Goal: Task Accomplishment & Management: Complete application form

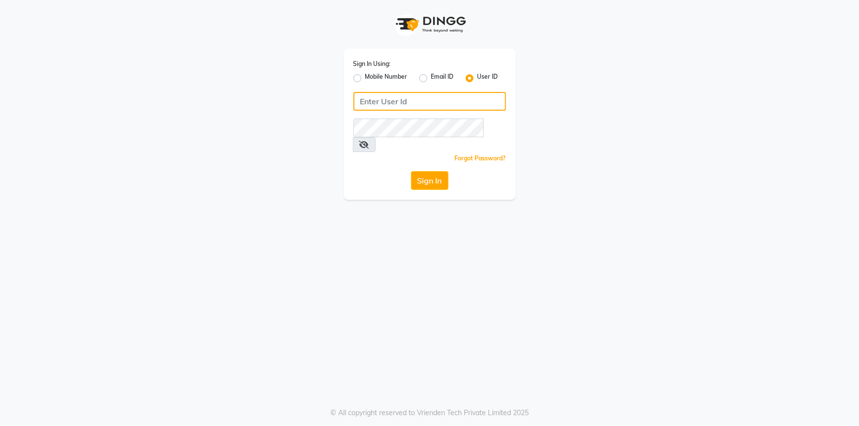
click at [417, 99] on input "Username" at bounding box center [429, 101] width 153 height 19
type input "oneeleven"
click at [369, 141] on icon at bounding box center [364, 145] width 10 height 8
click at [440, 154] on div "Sign In Using: Mobile Number Email ID User ID oneeleven Remember me Forgot Pass…" at bounding box center [429, 124] width 172 height 151
click at [433, 171] on button "Sign In" at bounding box center [429, 180] width 37 height 19
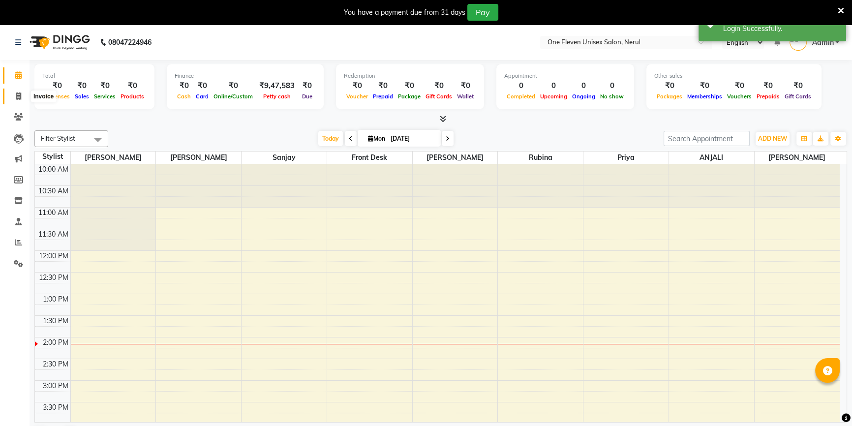
click at [15, 100] on span at bounding box center [18, 96] width 17 height 11
select select "service"
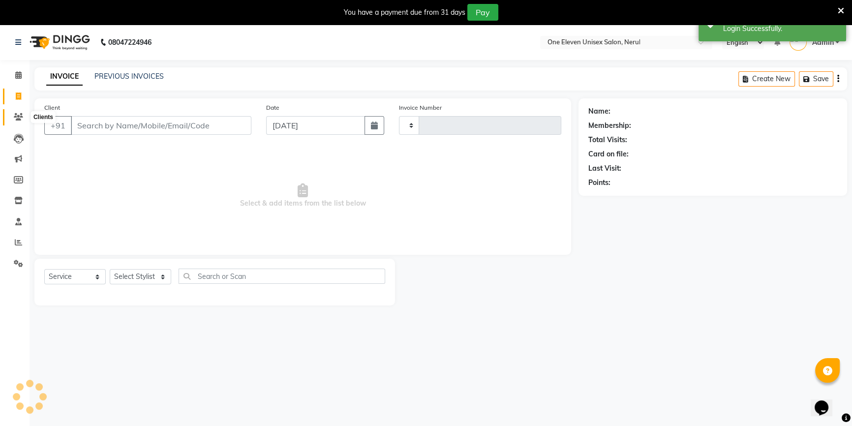
click at [15, 115] on icon at bounding box center [18, 116] width 9 height 7
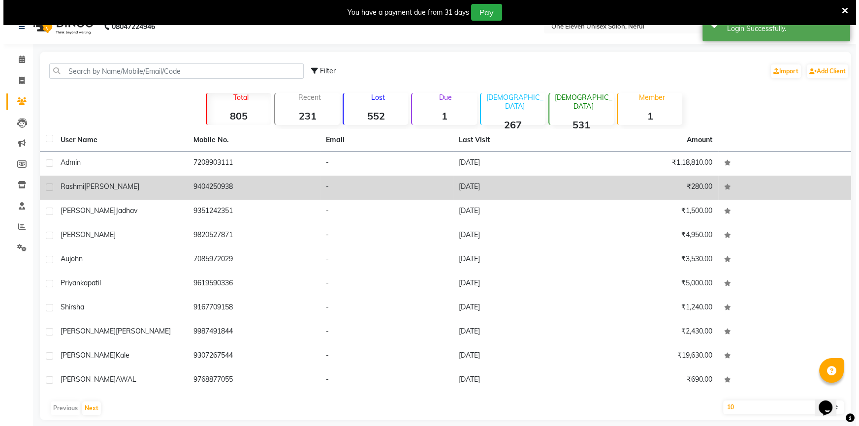
scroll to position [25, 0]
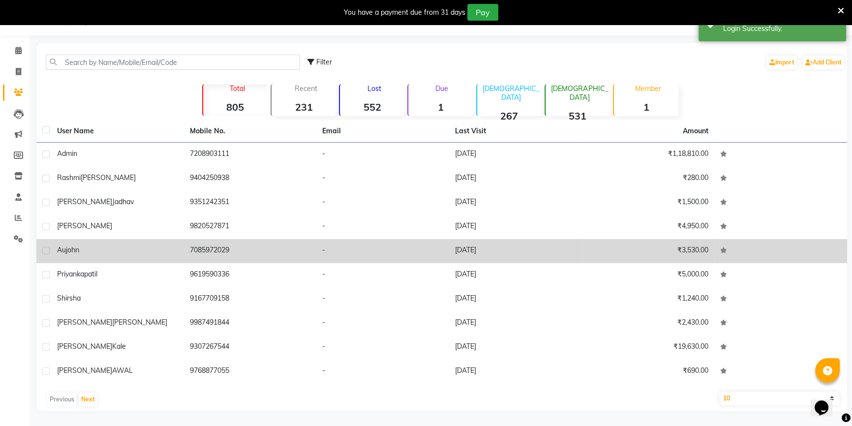
click at [451, 248] on td "[DATE]" at bounding box center [515, 251] width 133 height 24
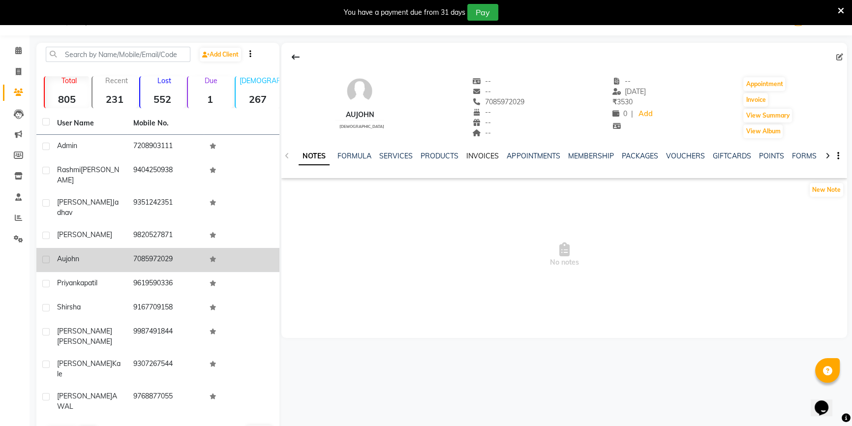
click at [473, 156] on link "INVOICES" at bounding box center [482, 156] width 32 height 9
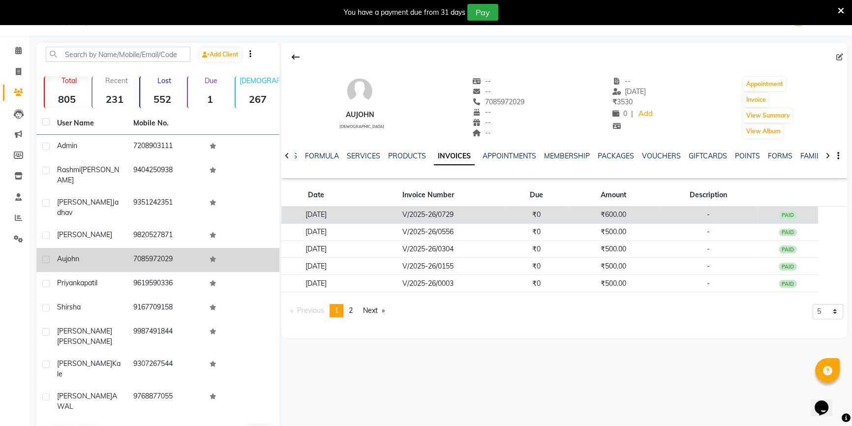
click at [452, 214] on td "V/2025-26/0729" at bounding box center [427, 215] width 155 height 17
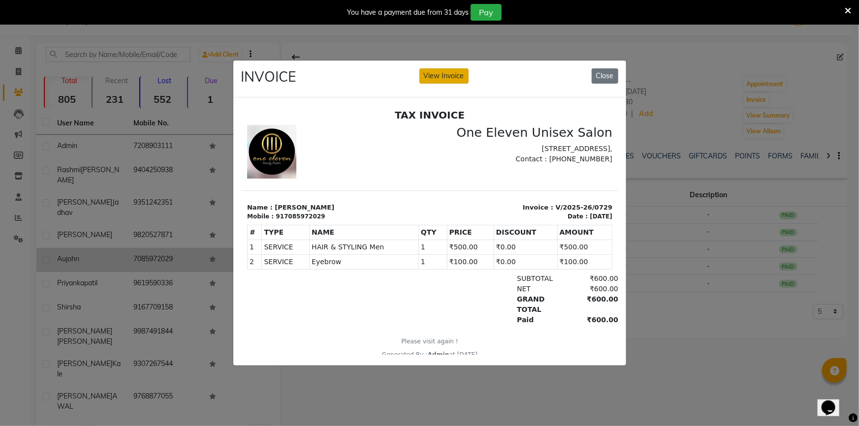
click at [449, 76] on button "View Invoice" at bounding box center [443, 75] width 49 height 15
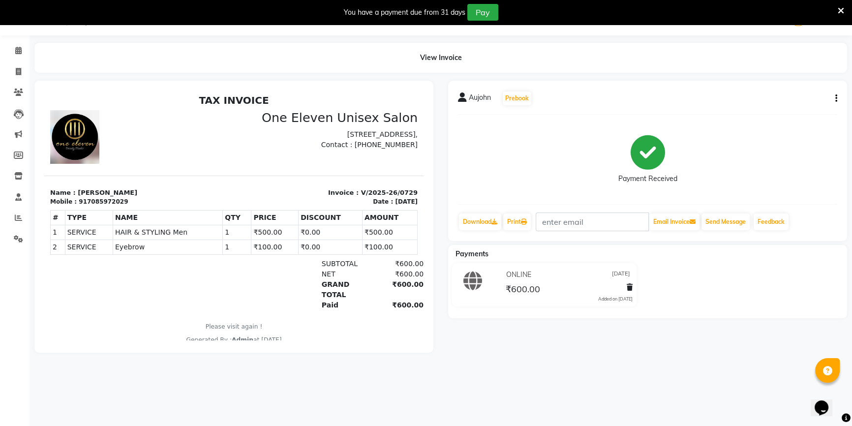
click at [834, 98] on button "button" at bounding box center [834, 98] width 6 height 10
click at [809, 107] on div "Edit Invoice" at bounding box center [786, 110] width 67 height 12
select select "service"
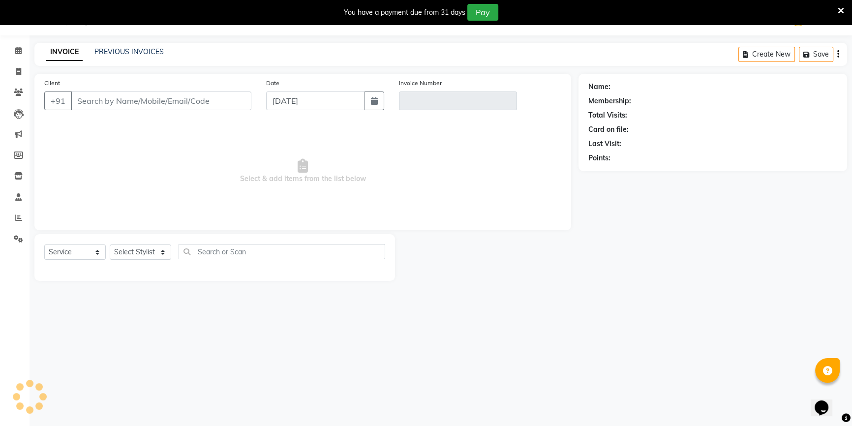
type input "7085972029"
type input "V/2025-26/0729"
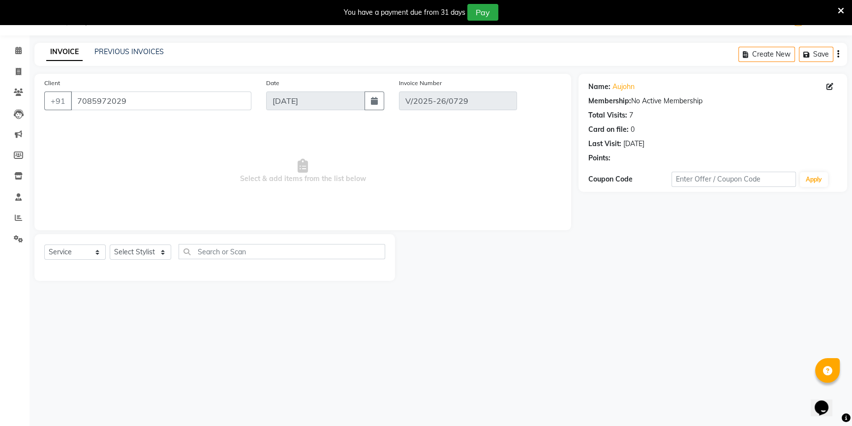
type input "[DATE]"
select select "select"
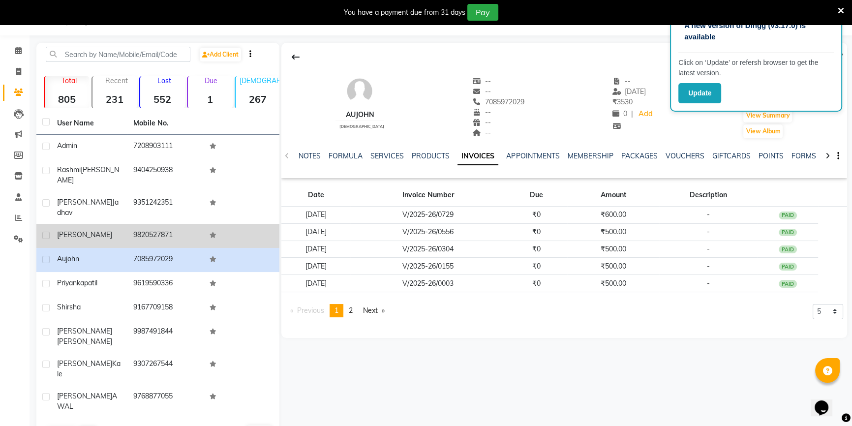
click at [88, 230] on span "[PERSON_NAME]" at bounding box center [84, 234] width 55 height 9
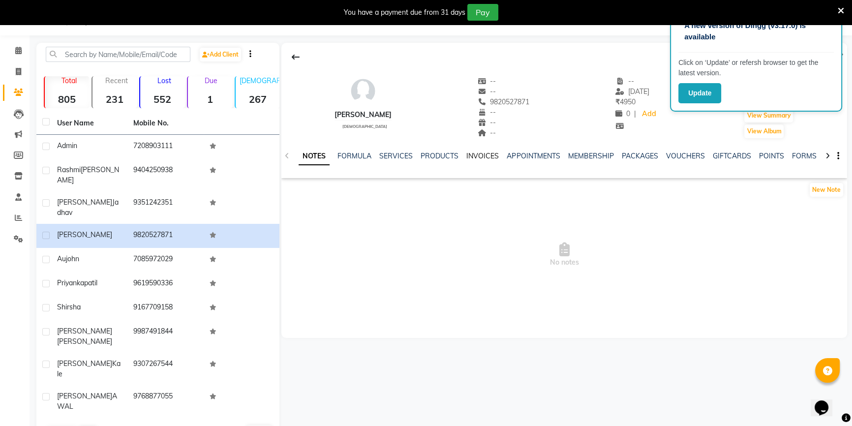
click at [482, 156] on link "INVOICES" at bounding box center [482, 156] width 32 height 9
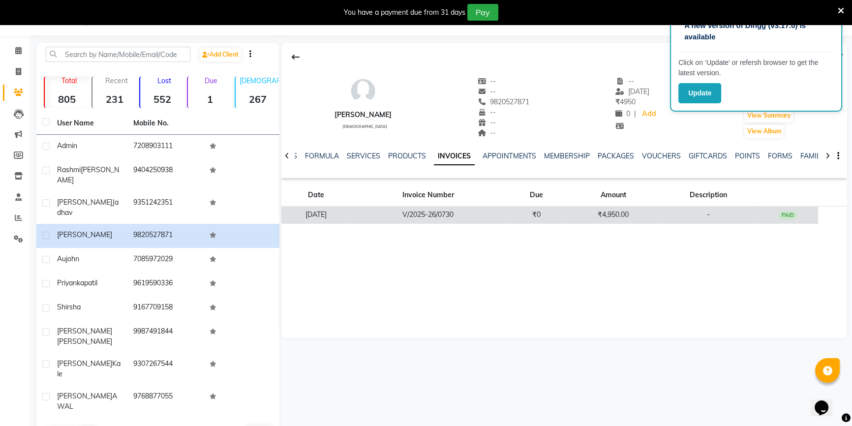
click at [401, 211] on td "V/2025-26/0730" at bounding box center [427, 215] width 155 height 17
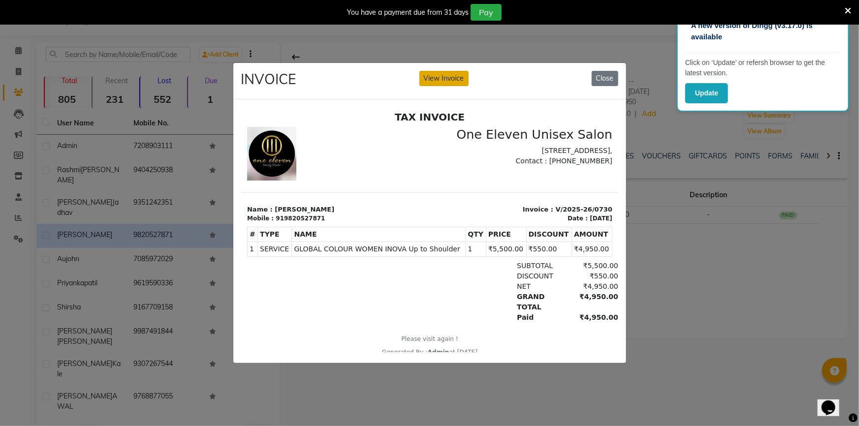
click at [462, 78] on button "View Invoice" at bounding box center [443, 78] width 49 height 15
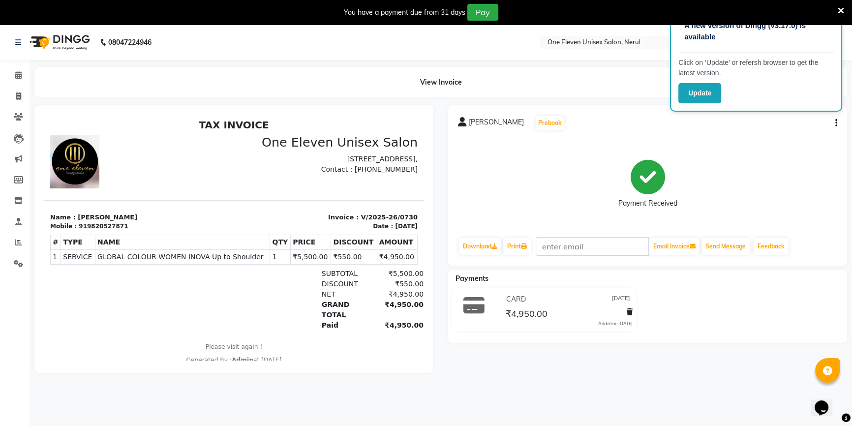
click at [834, 125] on button "button" at bounding box center [834, 123] width 6 height 10
click at [793, 133] on div "Edit Invoice" at bounding box center [786, 135] width 67 height 12
select select "service"
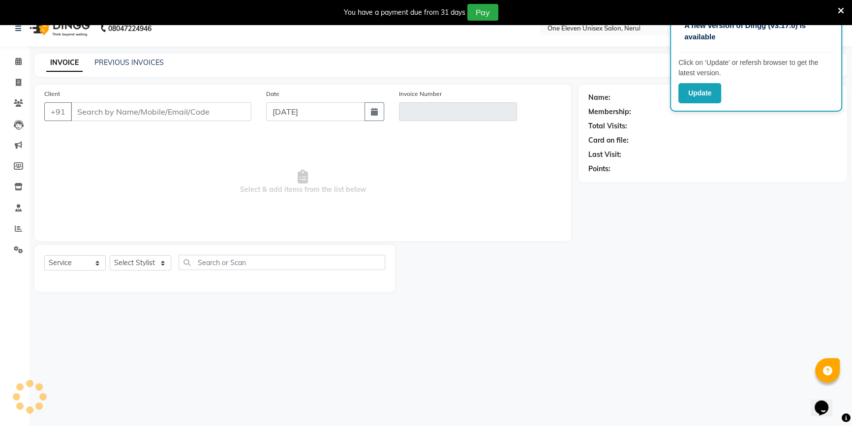
scroll to position [25, 0]
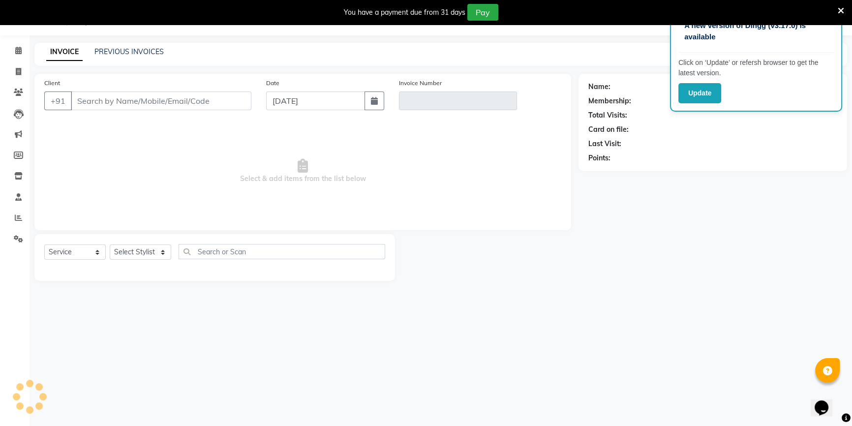
type input "9820527871"
type input "V/2025-26/0730"
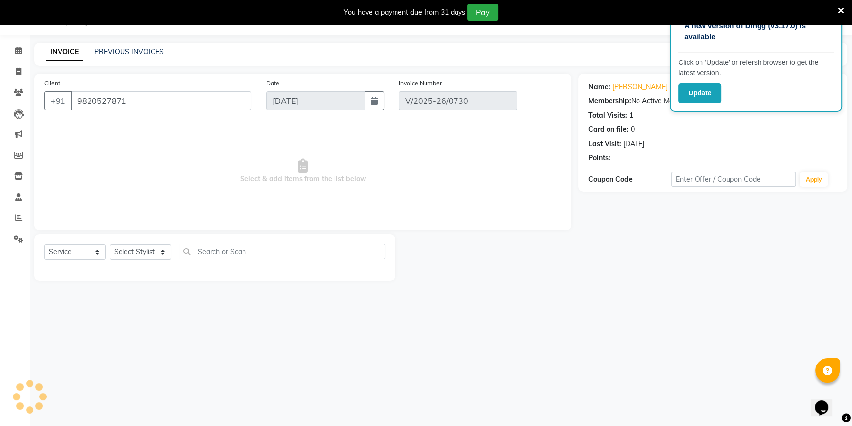
type input "[DATE]"
select select "select"
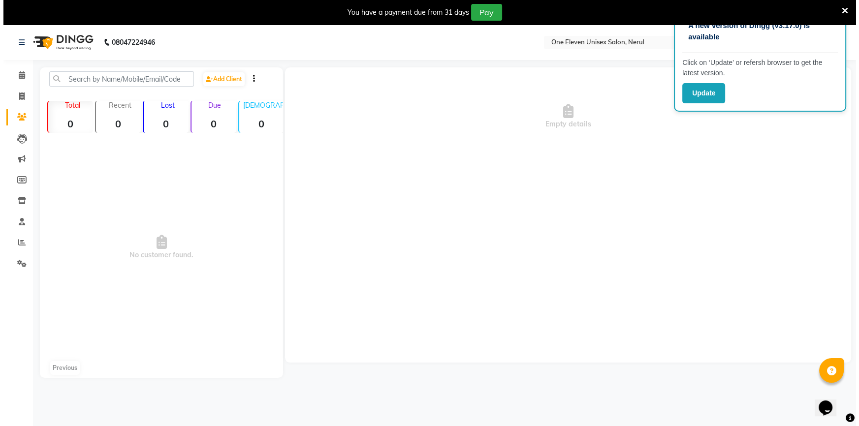
scroll to position [25, 0]
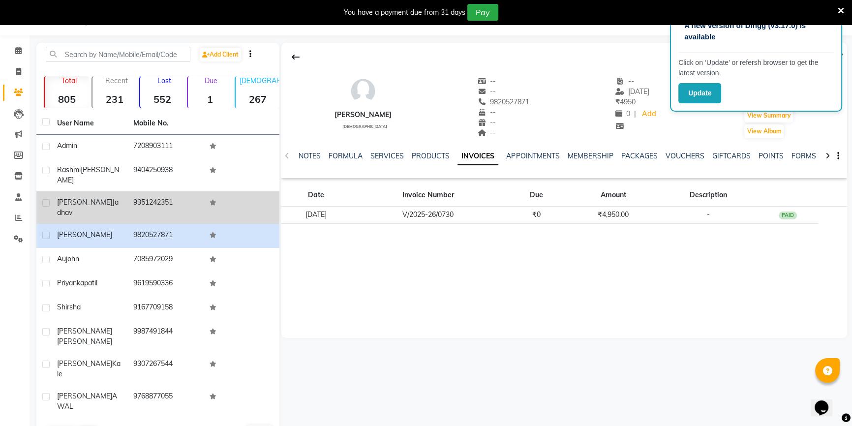
click at [103, 198] on span "jadhav" at bounding box center [88, 207] width 62 height 19
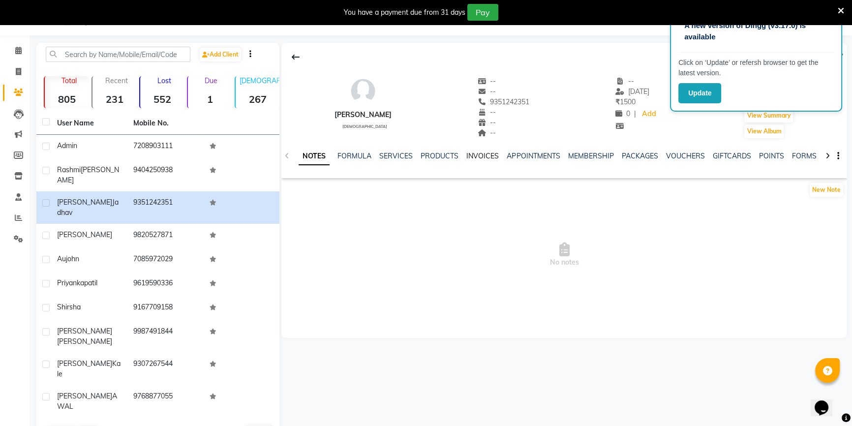
click at [471, 157] on link "INVOICES" at bounding box center [482, 156] width 32 height 9
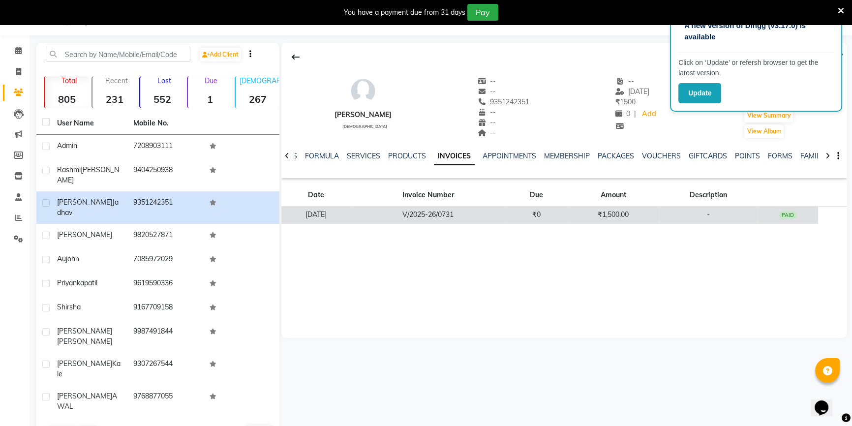
click at [406, 211] on td "V/2025-26/0731" at bounding box center [427, 215] width 155 height 17
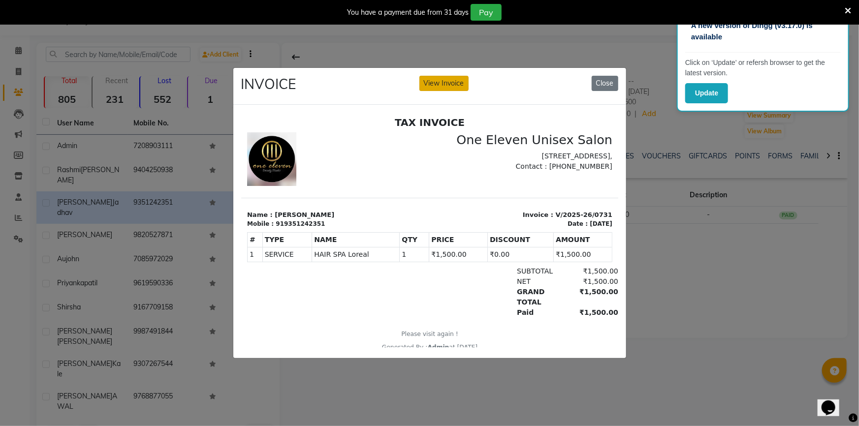
click at [440, 79] on button "View Invoice" at bounding box center [443, 83] width 49 height 15
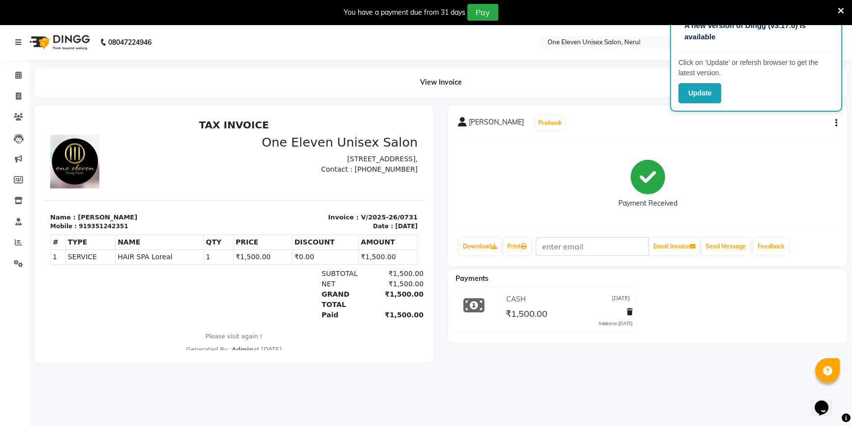
click at [836, 123] on icon "button" at bounding box center [836, 123] width 2 height 0
click at [806, 132] on div "Edit Invoice" at bounding box center [786, 135] width 67 height 12
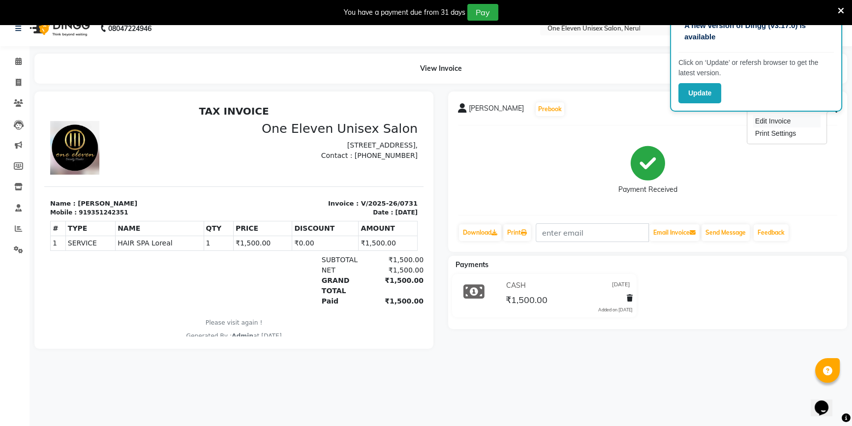
select select "service"
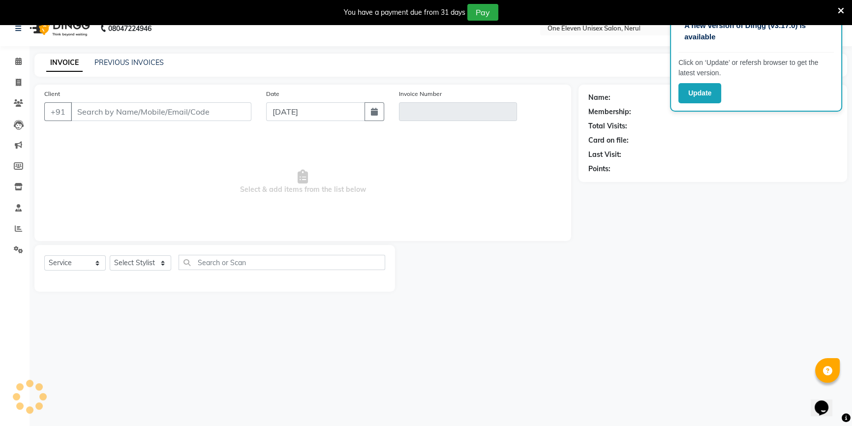
scroll to position [25, 0]
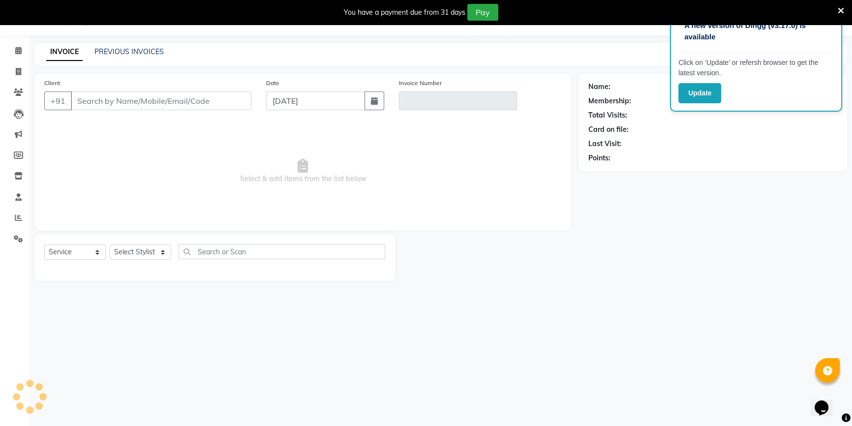
type input "9351242351"
type input "V/2025-26/0731"
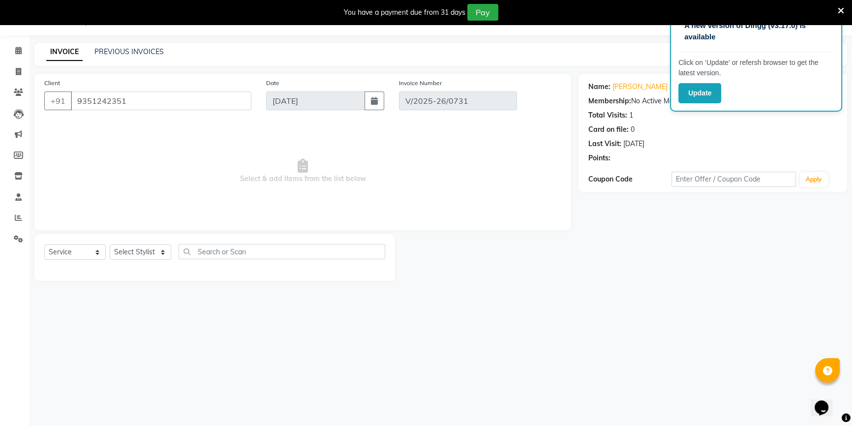
type input "[DATE]"
select select "select"
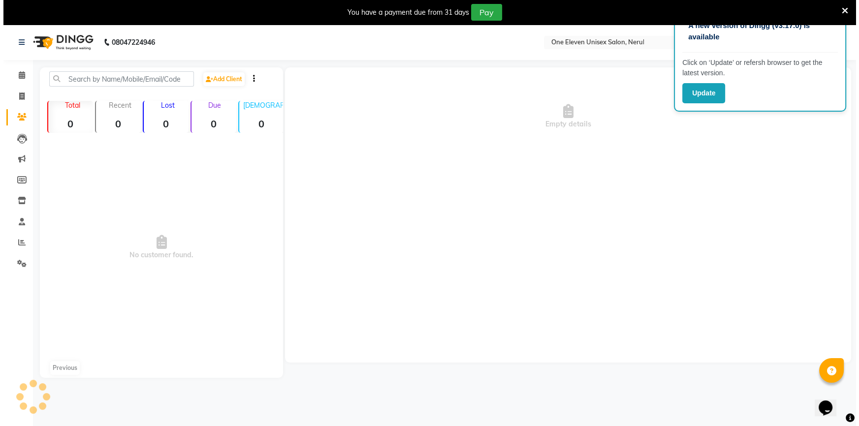
scroll to position [25, 0]
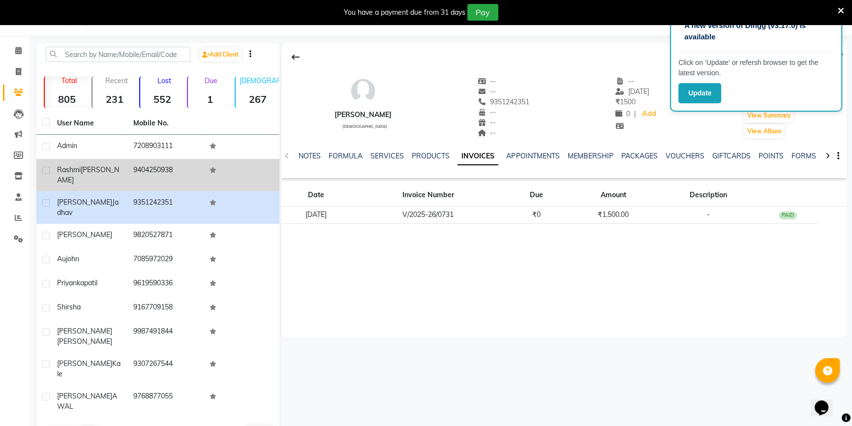
click at [84, 174] on div "[PERSON_NAME]" at bounding box center [89, 175] width 64 height 21
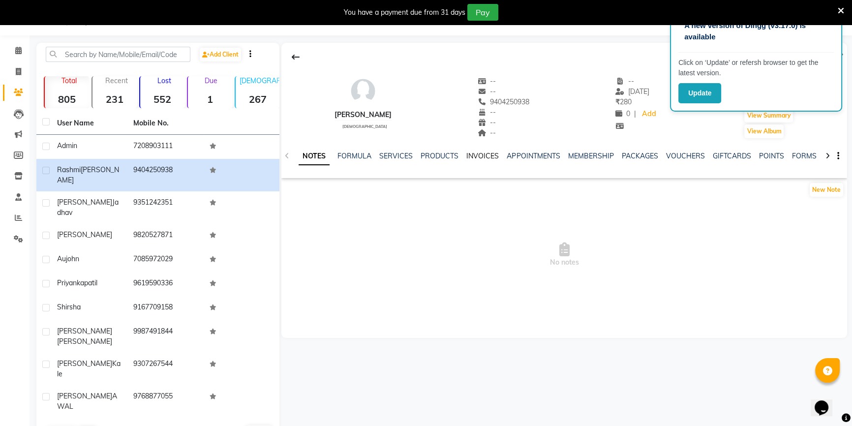
click at [480, 154] on link "INVOICES" at bounding box center [482, 156] width 32 height 9
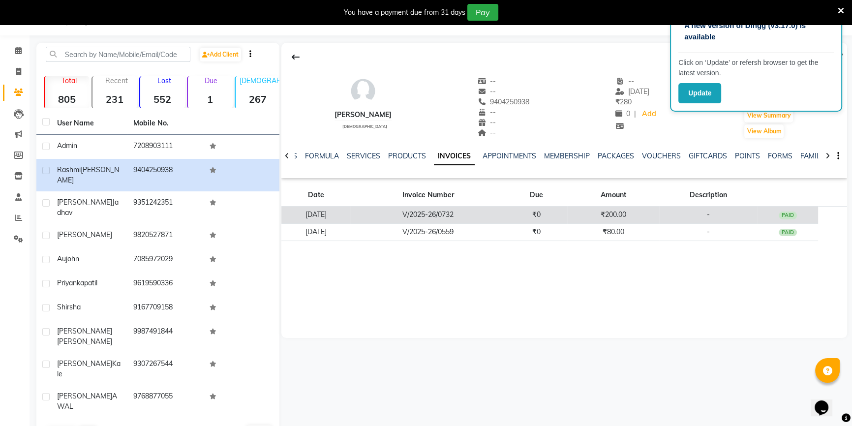
click at [389, 208] on td "V/2025-26/0732" at bounding box center [427, 215] width 155 height 17
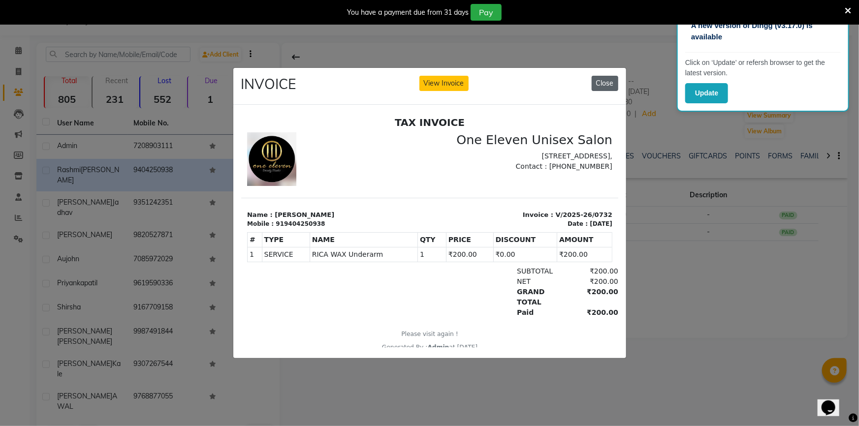
click at [597, 80] on button "Close" at bounding box center [604, 83] width 27 height 15
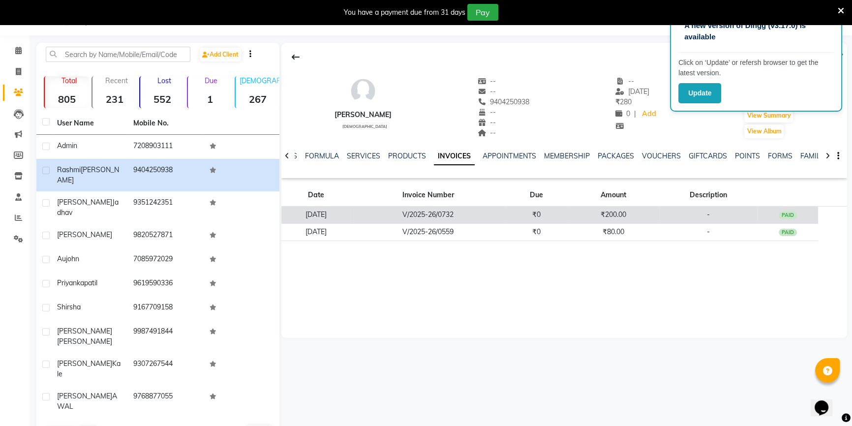
click at [415, 212] on td "V/2025-26/0732" at bounding box center [427, 215] width 155 height 17
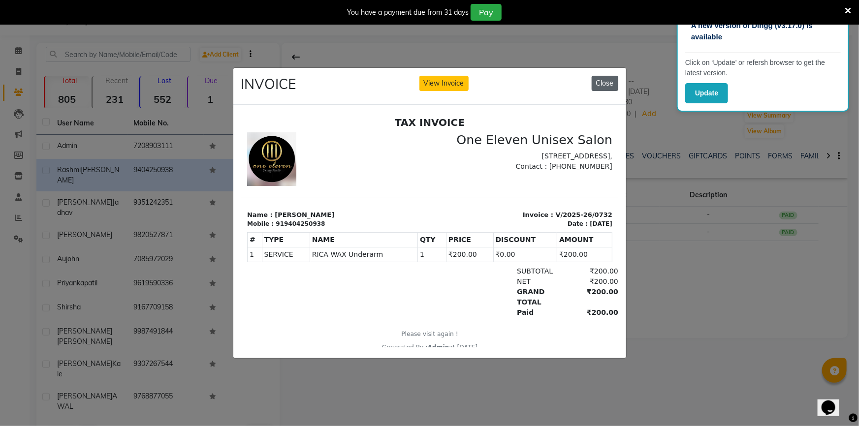
click at [608, 77] on button "Close" at bounding box center [604, 83] width 27 height 15
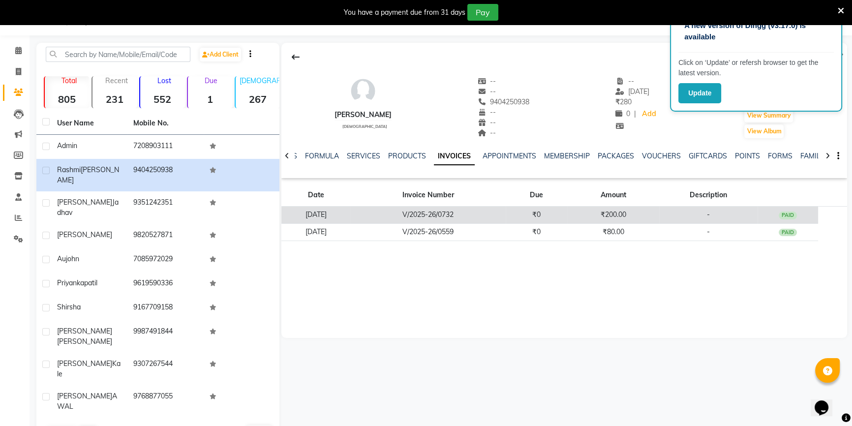
click at [350, 215] on td "[DATE]" at bounding box center [315, 215] width 69 height 17
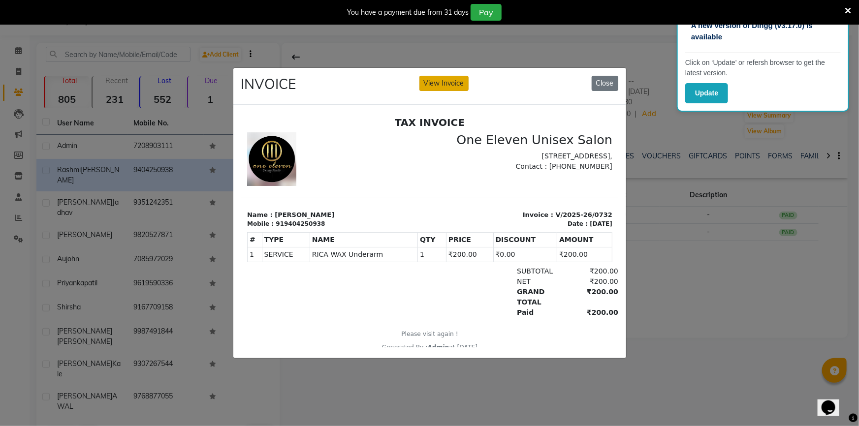
click at [453, 76] on button "View Invoice" at bounding box center [443, 83] width 49 height 15
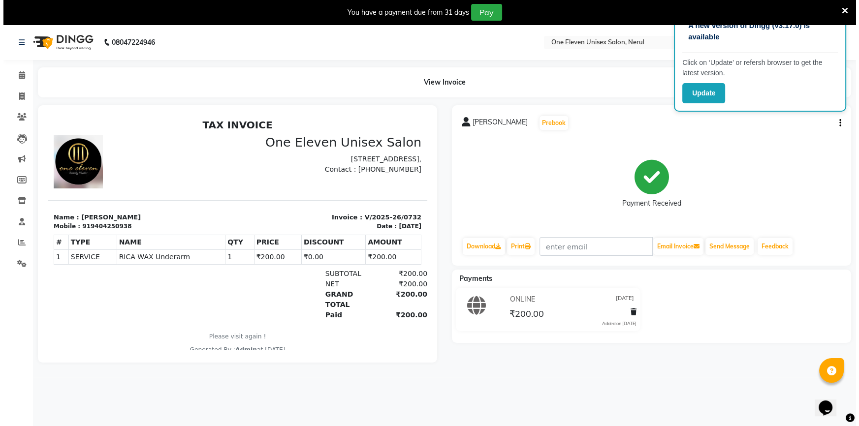
scroll to position [25, 0]
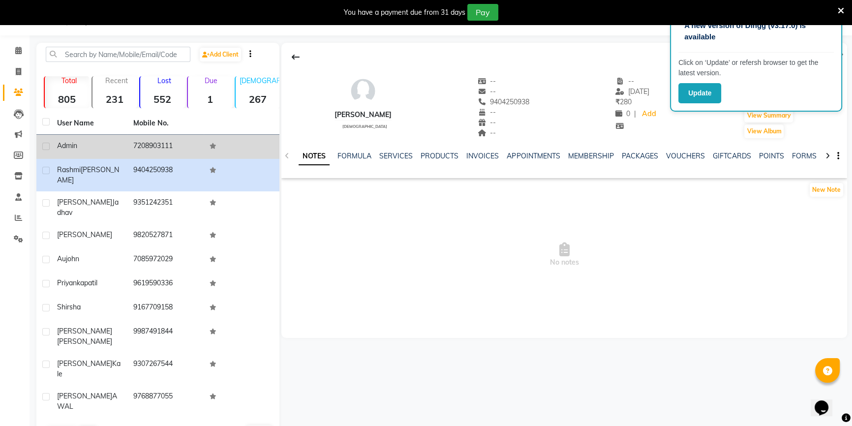
click at [93, 142] on div "Admin" at bounding box center [89, 146] width 64 height 10
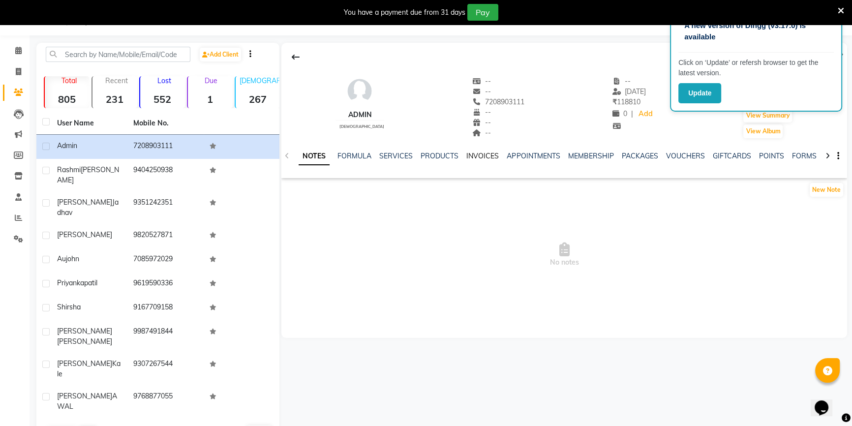
click at [482, 155] on link "INVOICES" at bounding box center [482, 156] width 32 height 9
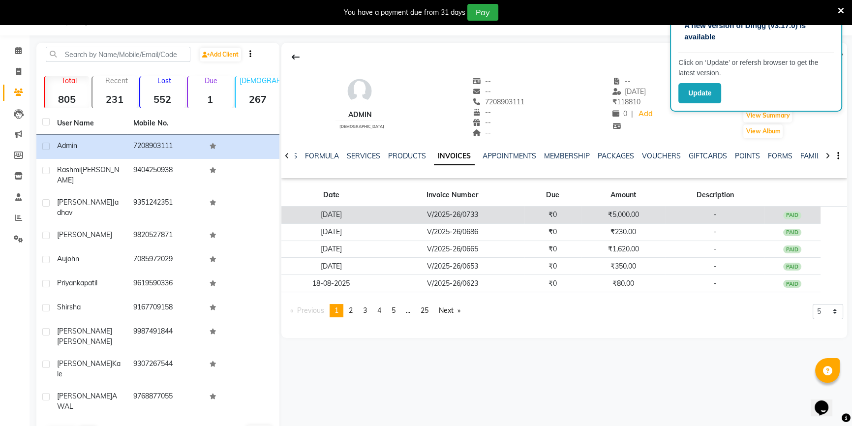
click at [432, 222] on td "V/2025-26/0733" at bounding box center [453, 215] width 144 height 17
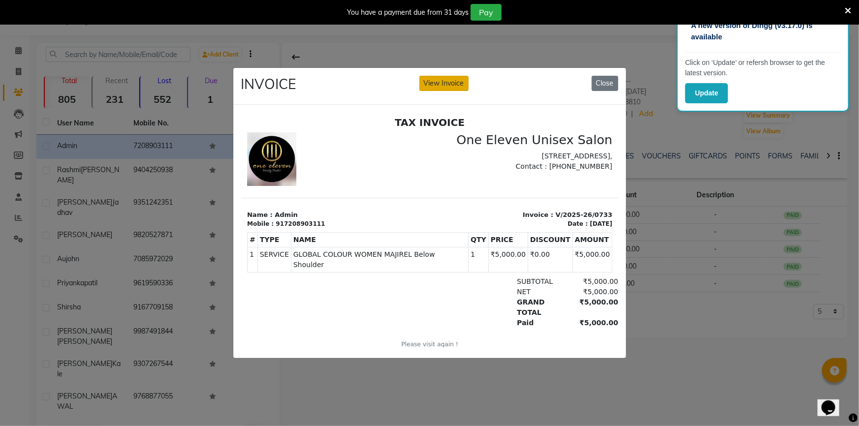
click at [442, 81] on button "View Invoice" at bounding box center [443, 83] width 49 height 15
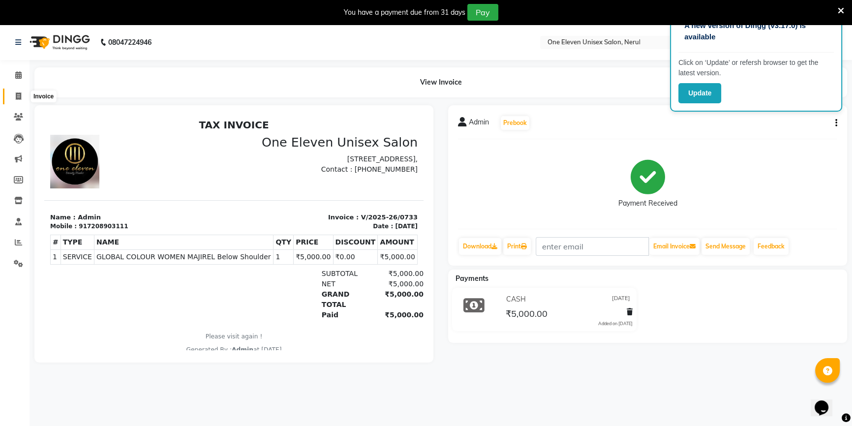
click at [13, 93] on span at bounding box center [18, 96] width 17 height 11
select select "service"
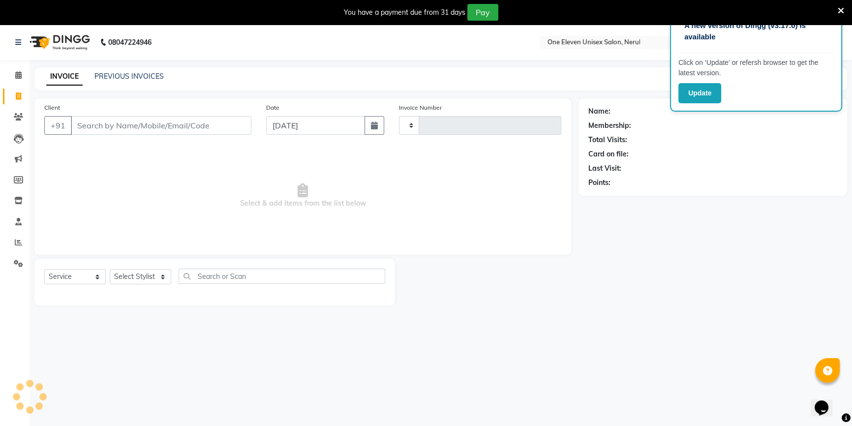
type input "0734"
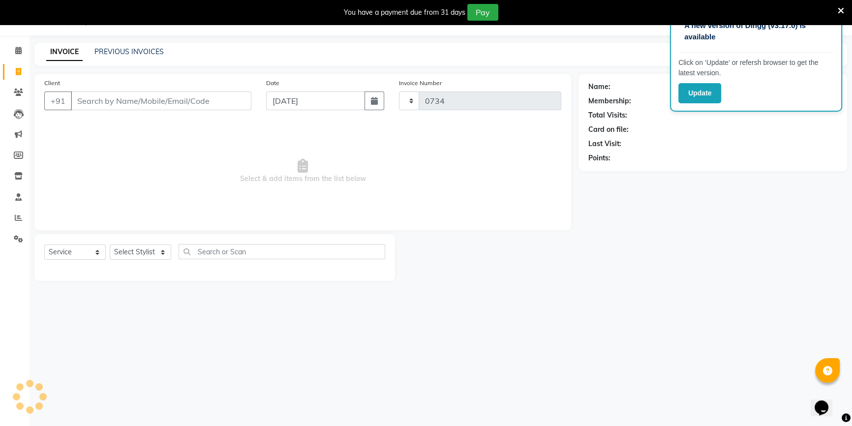
select select "6362"
click at [14, 93] on icon at bounding box center [18, 92] width 9 height 7
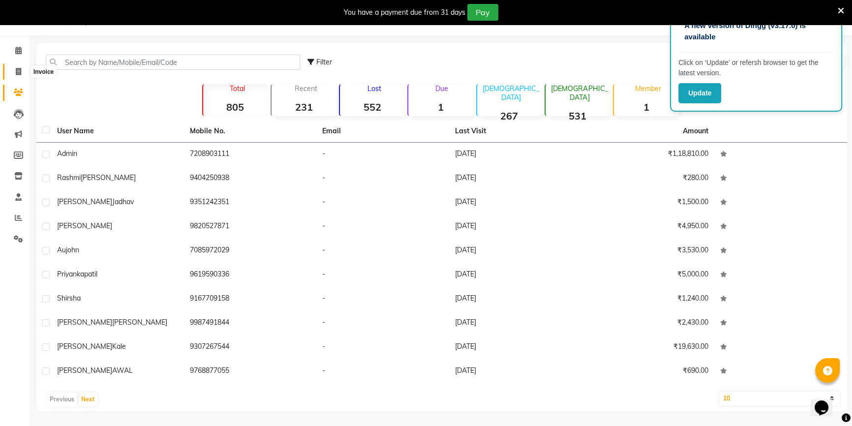
drag, startPoint x: 14, startPoint y: 72, endPoint x: 33, endPoint y: 74, distance: 19.3
click at [15, 72] on span at bounding box center [18, 71] width 17 height 11
select select "6362"
select select "service"
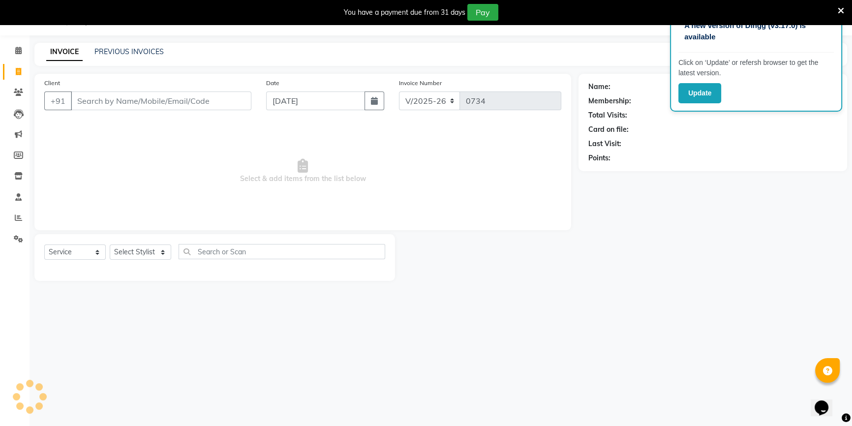
click at [113, 97] on input "Client" at bounding box center [161, 101] width 181 height 19
type input "e"
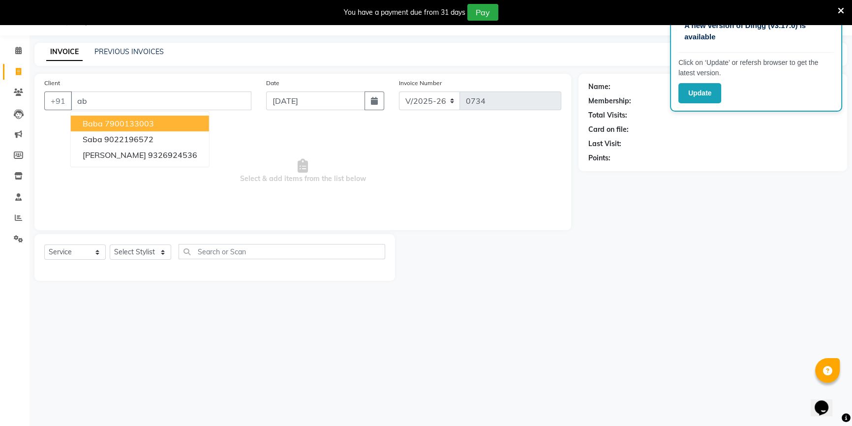
type input "a"
type input "e"
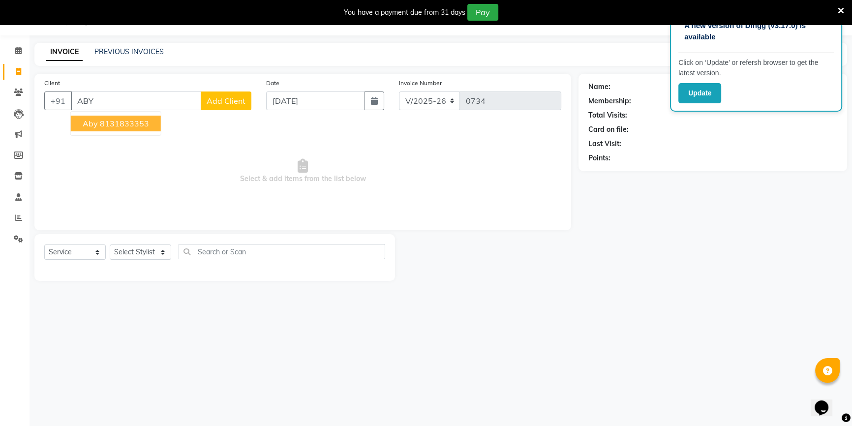
click at [108, 118] on button "aby 8131833353" at bounding box center [116, 124] width 90 height 16
type input "8131833353"
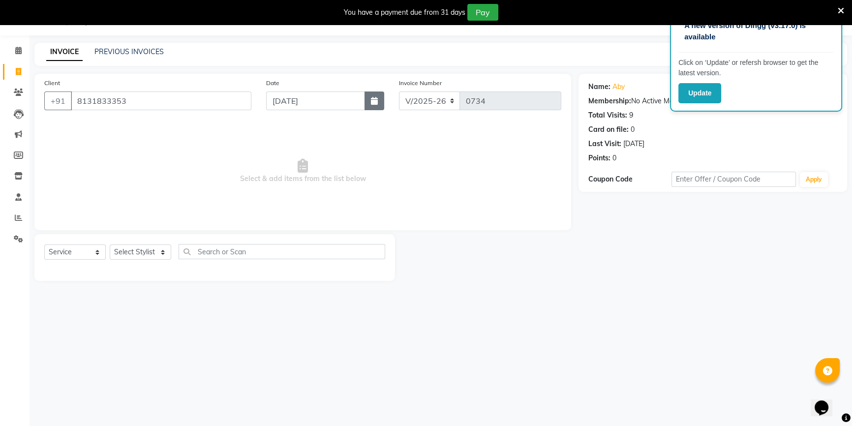
click at [366, 102] on button "button" at bounding box center [375, 101] width 20 height 19
select select "9"
select select "2025"
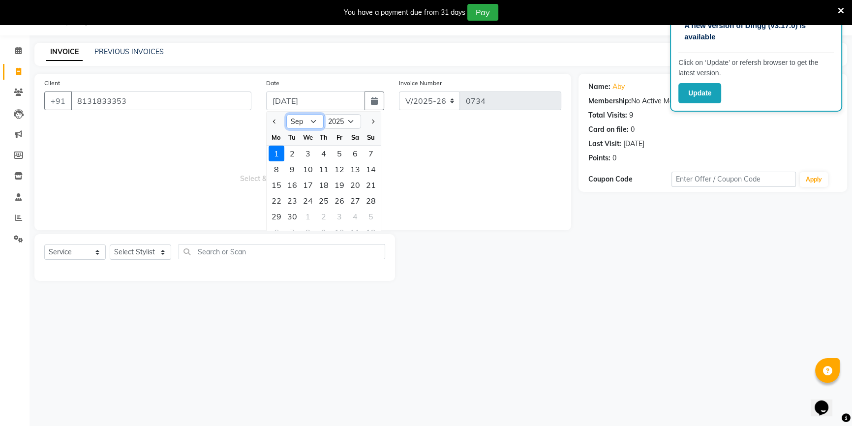
click at [307, 124] on select "Jan Feb Mar Apr May Jun [DATE] Aug Sep Oct Nov Dec" at bounding box center [304, 121] width 37 height 15
select select "8"
click at [286, 114] on select "Jan Feb Mar Apr May Jun [DATE] Aug Sep Oct Nov Dec" at bounding box center [304, 121] width 37 height 15
click at [369, 213] on div "31" at bounding box center [371, 217] width 16 height 16
type input "[DATE]"
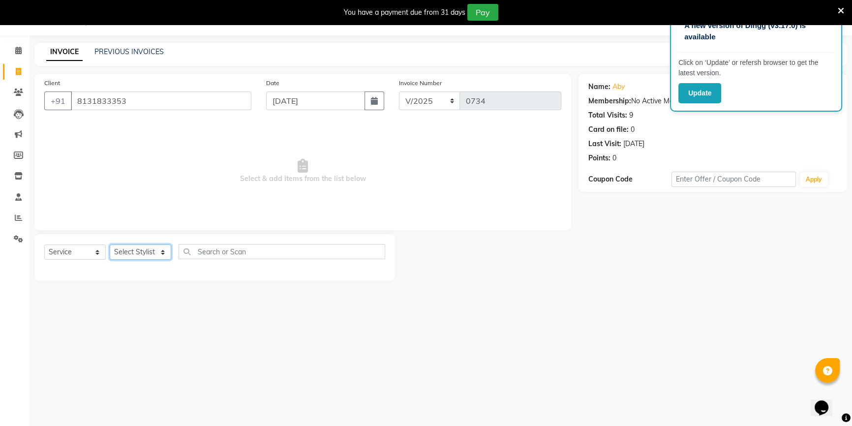
click at [151, 252] on select "Select Stylist ANJALI [PERSON_NAME] front desk [PERSON_NAME] [PERSON_NAME] rubi…" at bounding box center [141, 252] width 62 height 15
select select "48194"
click at [110, 245] on select "Select Stylist ANJALI [PERSON_NAME] front desk [PERSON_NAME] [PERSON_NAME] rubi…" at bounding box center [141, 252] width 62 height 15
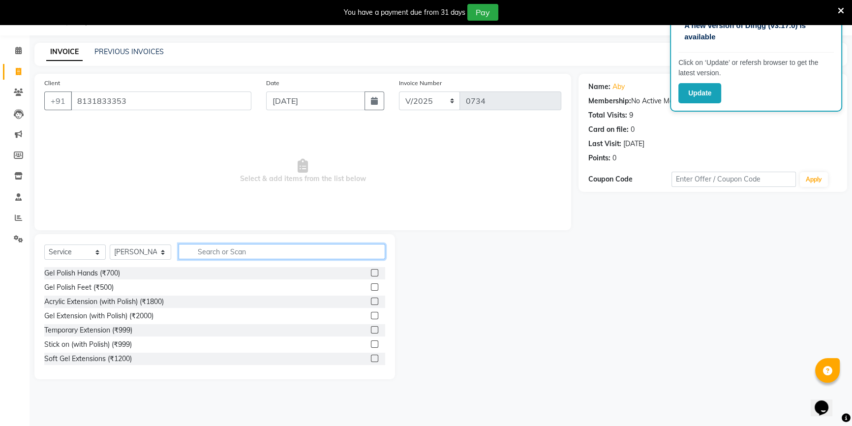
click at [227, 250] on input "text" at bounding box center [282, 251] width 207 height 15
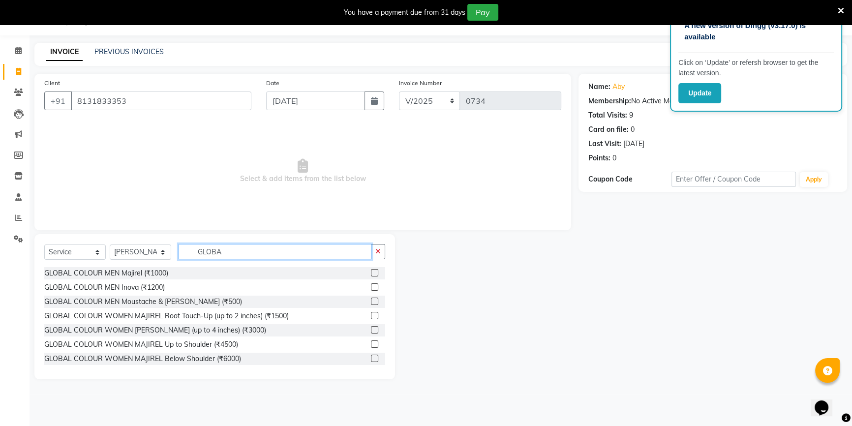
type input "GLOBA"
click at [371, 359] on label at bounding box center [374, 358] width 7 height 7
click at [371, 359] on input "checkbox" at bounding box center [374, 359] width 6 height 6
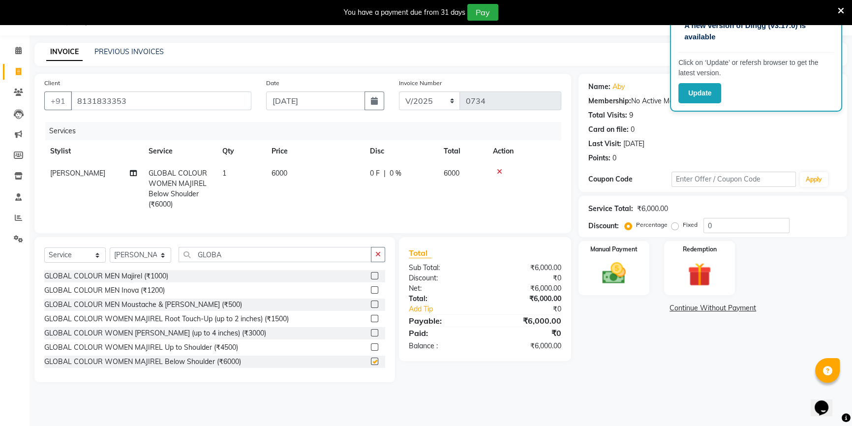
checkbox input "false"
click at [379, 258] on icon "button" at bounding box center [377, 254] width 5 height 7
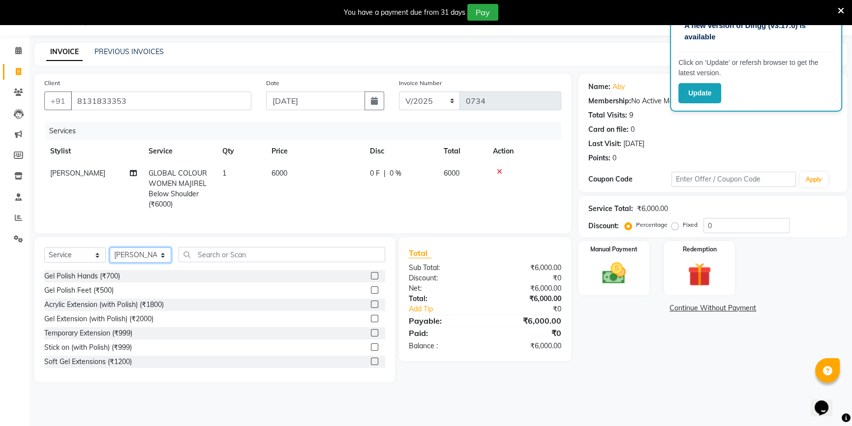
click at [152, 262] on select "Select Stylist ANJALI [PERSON_NAME] front desk [PERSON_NAME] [PERSON_NAME] rubi…" at bounding box center [141, 254] width 62 height 15
select select "50322"
click at [110, 254] on select "Select Stylist ANJALI [PERSON_NAME] front desk [PERSON_NAME] [PERSON_NAME] rubi…" at bounding box center [141, 254] width 62 height 15
click at [237, 262] on input "text" at bounding box center [282, 254] width 207 height 15
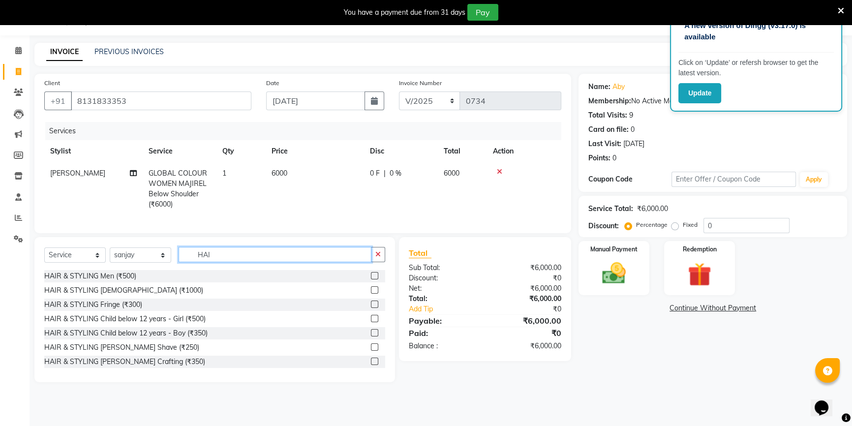
type input "HAI"
click at [371, 279] on label at bounding box center [374, 275] width 7 height 7
click at [371, 279] on input "checkbox" at bounding box center [374, 276] width 6 height 6
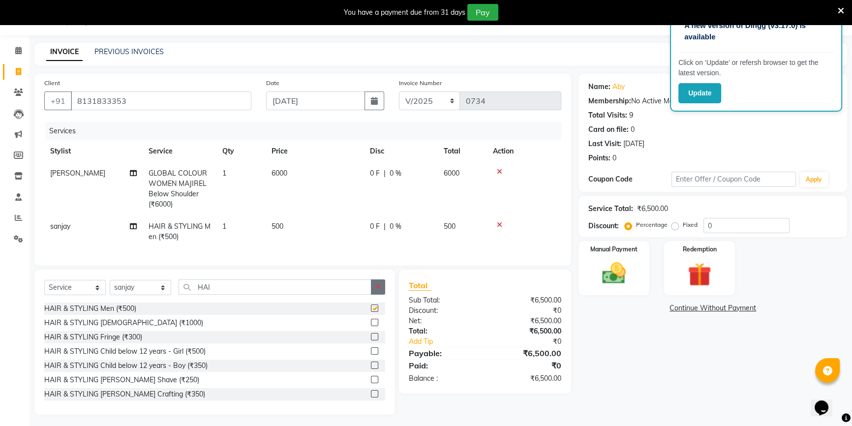
checkbox input "false"
drag, startPoint x: 374, startPoint y: 290, endPoint x: 344, endPoint y: 294, distance: 30.3
click at [374, 290] on button "button" at bounding box center [378, 286] width 14 height 15
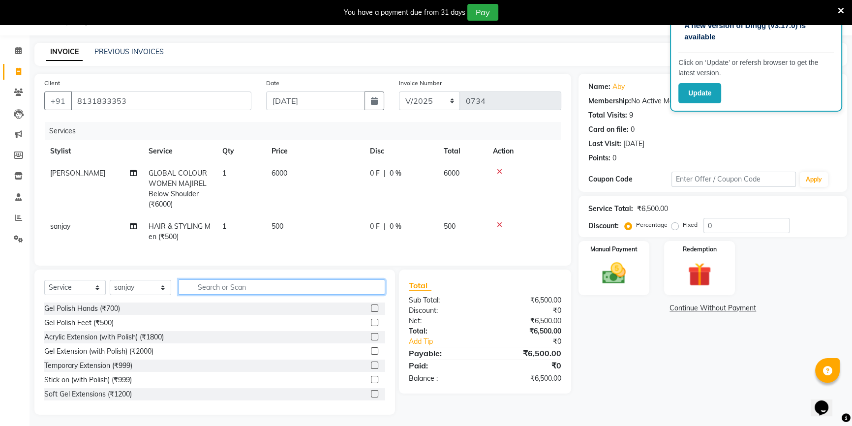
click at [312, 294] on input "text" at bounding box center [282, 286] width 207 height 15
type input "B"
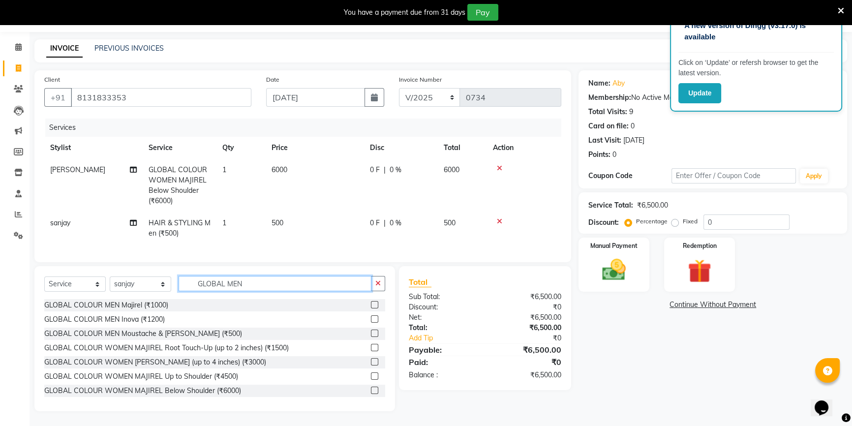
type input "GLOBAL MEN"
click at [371, 362] on label at bounding box center [374, 361] width 7 height 7
click at [371, 362] on input "checkbox" at bounding box center [374, 362] width 6 height 6
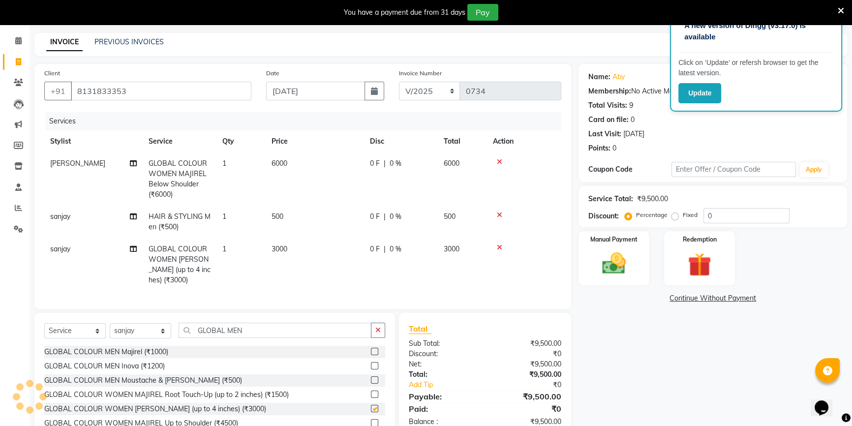
checkbox input "false"
click at [499, 248] on icon at bounding box center [499, 247] width 5 height 7
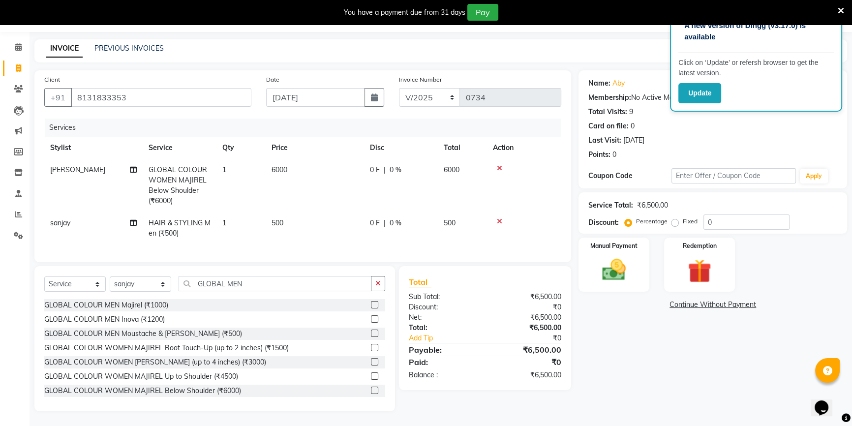
click at [371, 306] on label at bounding box center [374, 304] width 7 height 7
click at [371, 306] on input "checkbox" at bounding box center [374, 305] width 6 height 6
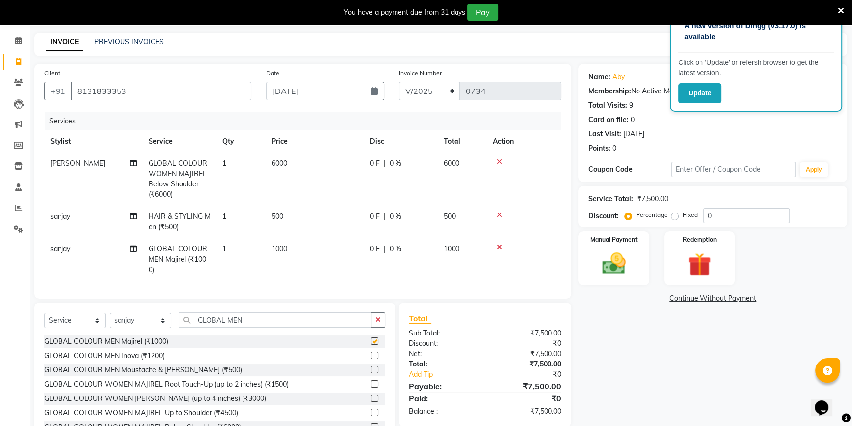
checkbox input "false"
click at [295, 253] on td "1000" at bounding box center [315, 259] width 98 height 43
select select "50322"
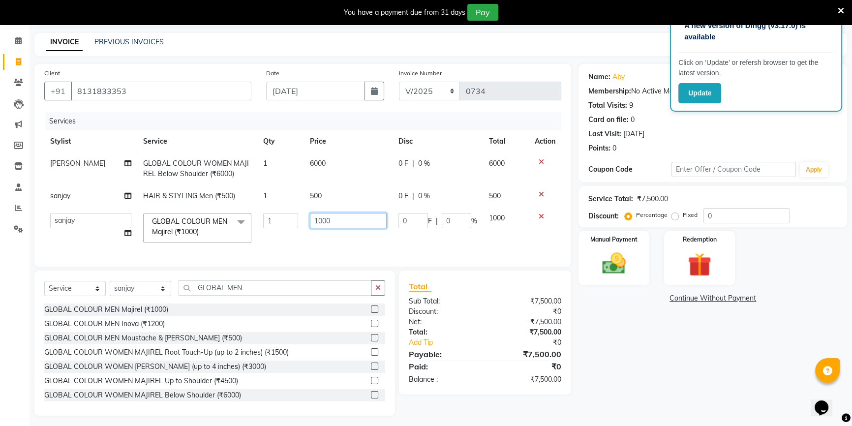
drag, startPoint x: 349, startPoint y: 223, endPoint x: 305, endPoint y: 226, distance: 44.4
click at [307, 226] on td "1000" at bounding box center [348, 228] width 89 height 42
type input "2000"
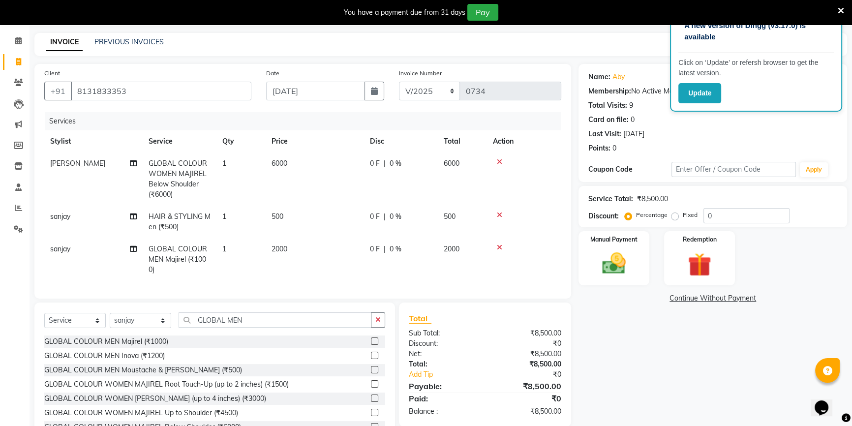
click at [298, 238] on tr "sanjay GLOBAL COLOUR MEN Majirel (₹1000) 1 2000 0 F | 0 % 2000" at bounding box center [302, 259] width 517 height 43
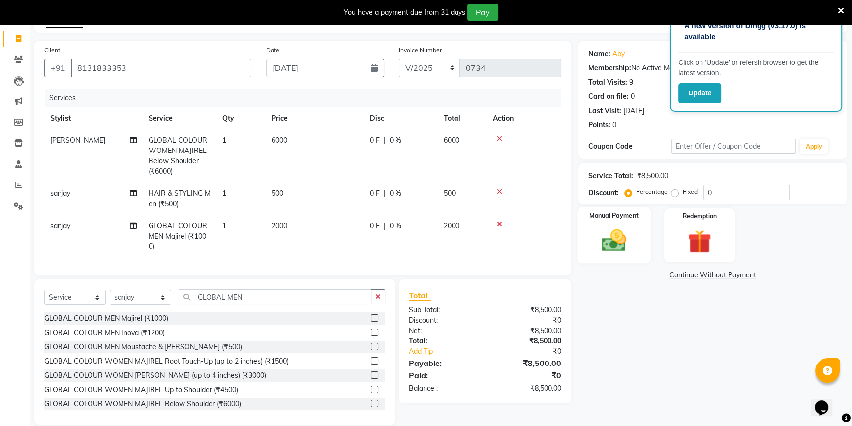
scroll to position [78, 0]
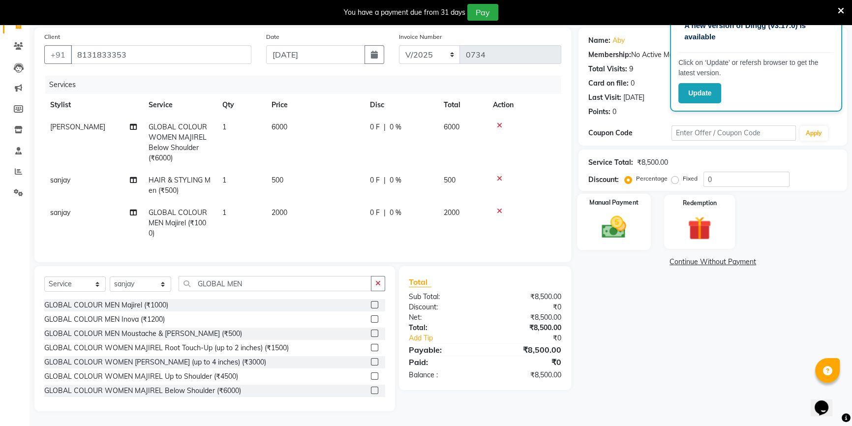
click at [627, 202] on div "Manual Payment" at bounding box center [614, 222] width 74 height 56
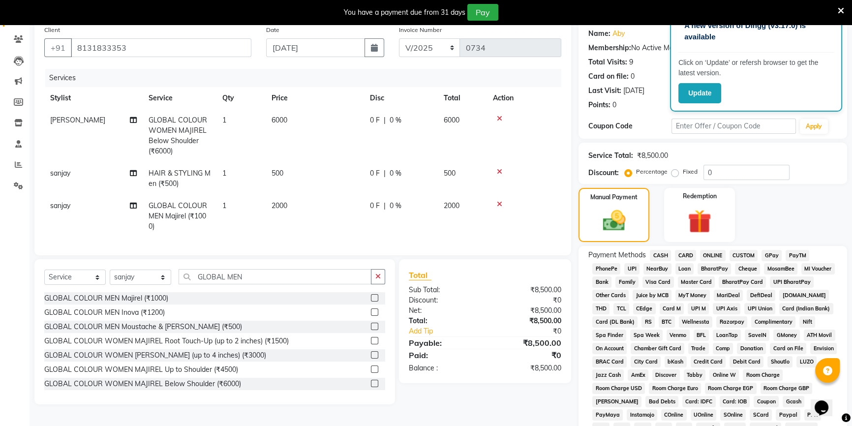
click at [713, 255] on span "ONLINE" at bounding box center [713, 255] width 26 height 11
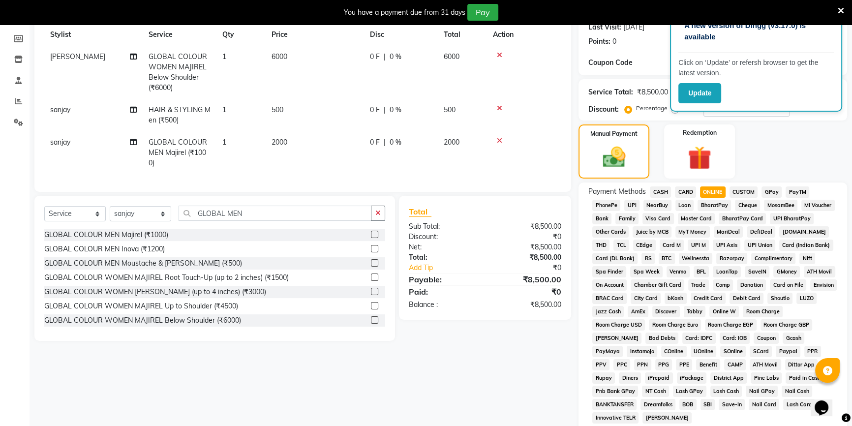
scroll to position [269, 0]
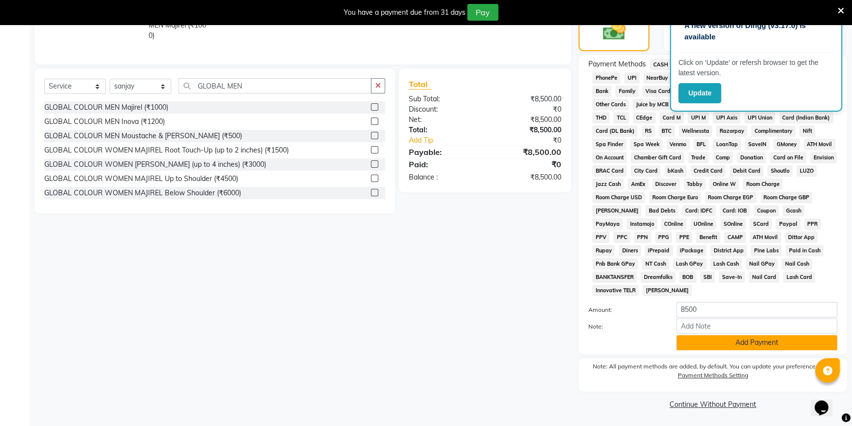
click at [709, 337] on button "Add Payment" at bounding box center [757, 342] width 161 height 15
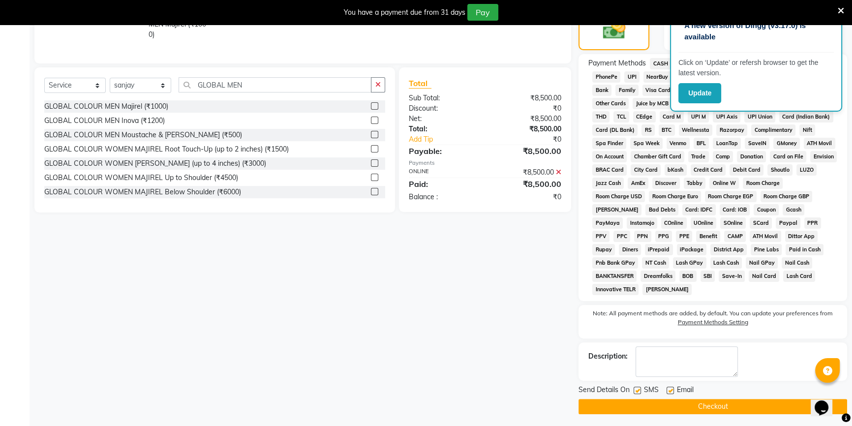
scroll to position [272, 0]
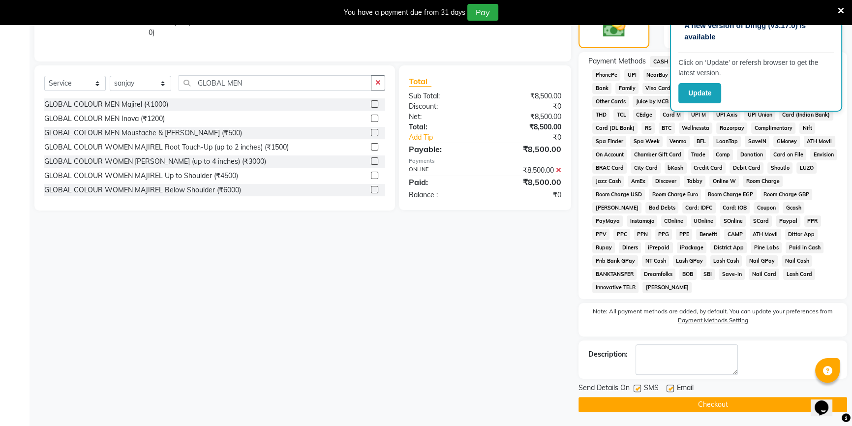
click at [701, 404] on button "Checkout" at bounding box center [713, 404] width 269 height 15
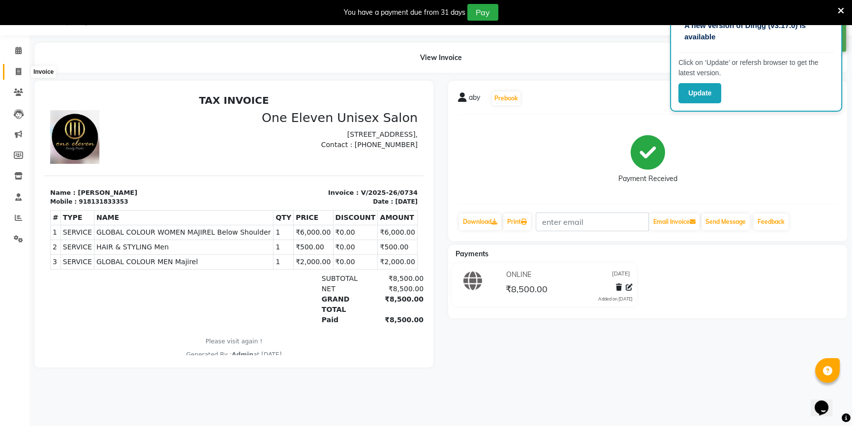
click at [16, 68] on icon at bounding box center [18, 71] width 5 height 7
select select "6362"
select select "service"
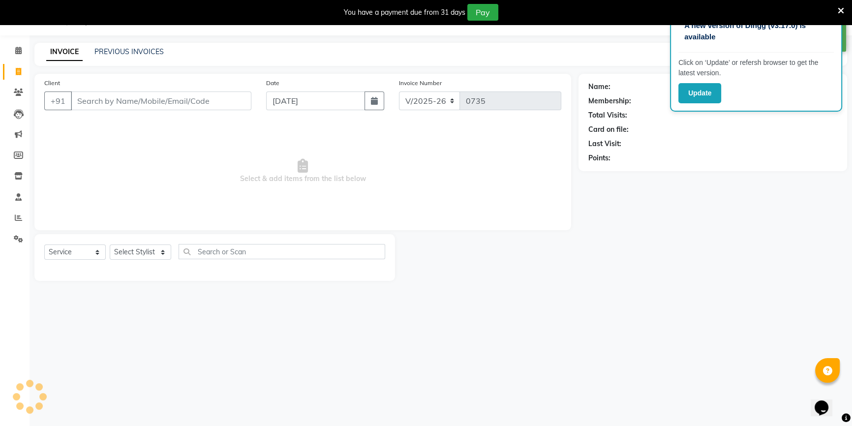
click at [132, 104] on input "Client" at bounding box center [161, 101] width 181 height 19
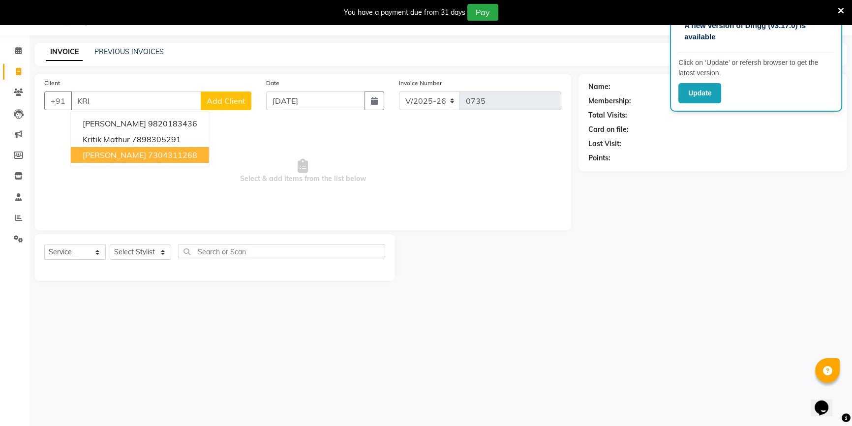
click at [148, 152] on ngb-highlight "7304311268" at bounding box center [172, 155] width 49 height 10
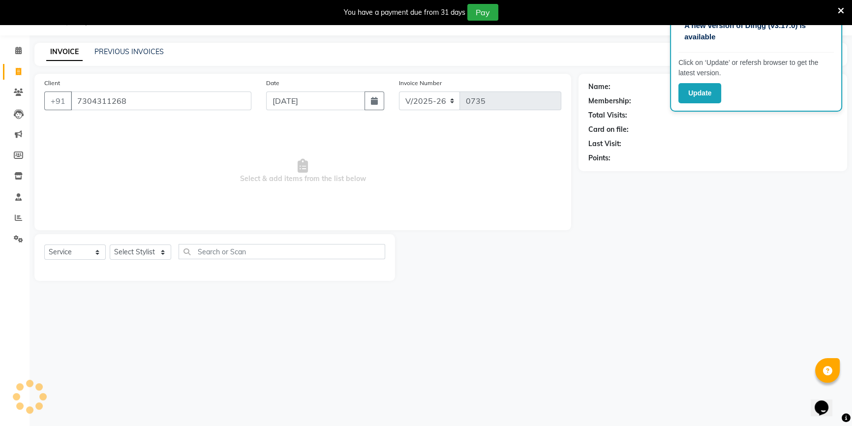
type input "7304311268"
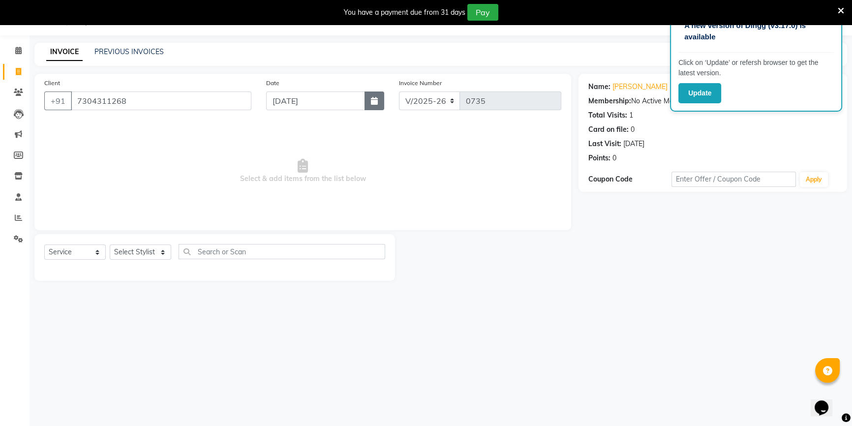
click at [379, 101] on button "button" at bounding box center [375, 101] width 20 height 19
select select "9"
select select "2025"
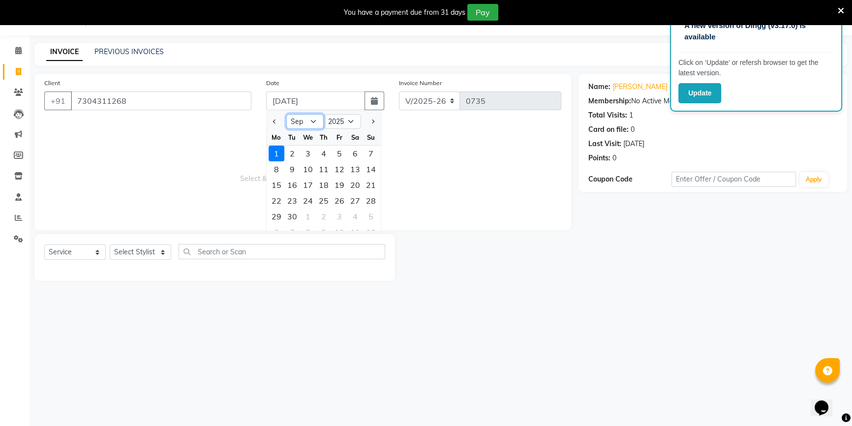
click at [300, 120] on select "Jan Feb Mar Apr May Jun [DATE] Aug Sep Oct Nov Dec" at bounding box center [304, 121] width 37 height 15
select select "8"
click at [286, 114] on select "Jan Feb Mar Apr May Jun [DATE] Aug Sep Oct Nov Dec" at bounding box center [304, 121] width 37 height 15
click at [375, 215] on div "31" at bounding box center [371, 217] width 16 height 16
type input "[DATE]"
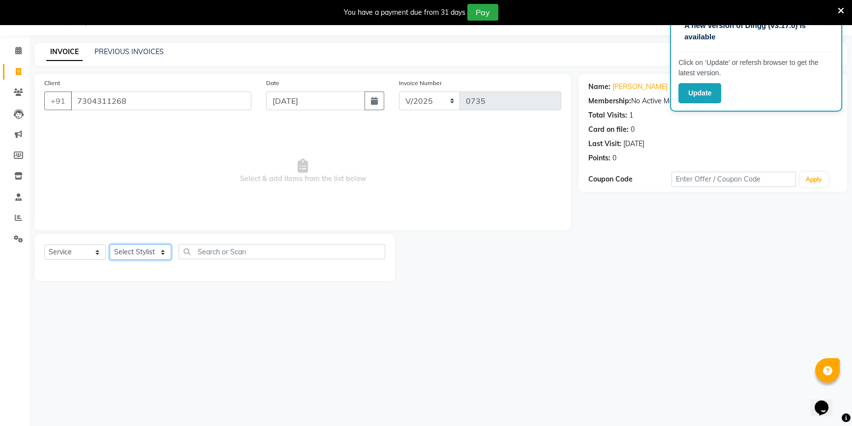
click at [140, 254] on select "Select Stylist ANJALI [PERSON_NAME] front desk [PERSON_NAME] [PERSON_NAME] rubi…" at bounding box center [141, 252] width 62 height 15
select select "48194"
click at [110, 245] on select "Select Stylist ANJALI [PERSON_NAME] front desk [PERSON_NAME] [PERSON_NAME] rubi…" at bounding box center [141, 252] width 62 height 15
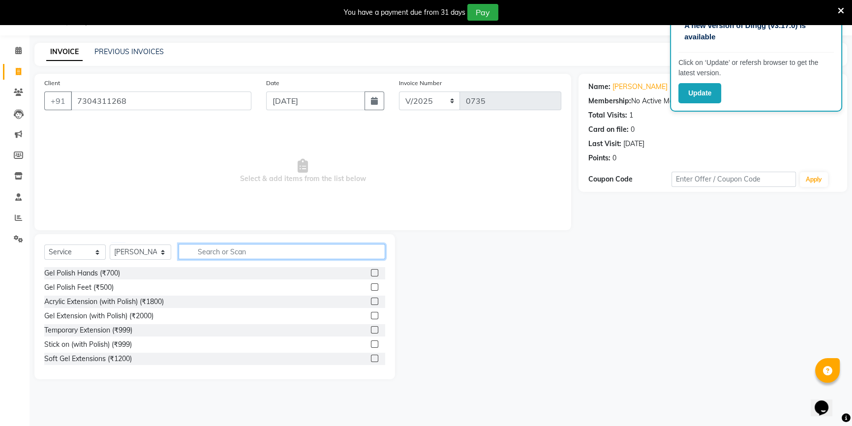
click at [202, 253] on input "text" at bounding box center [282, 251] width 207 height 15
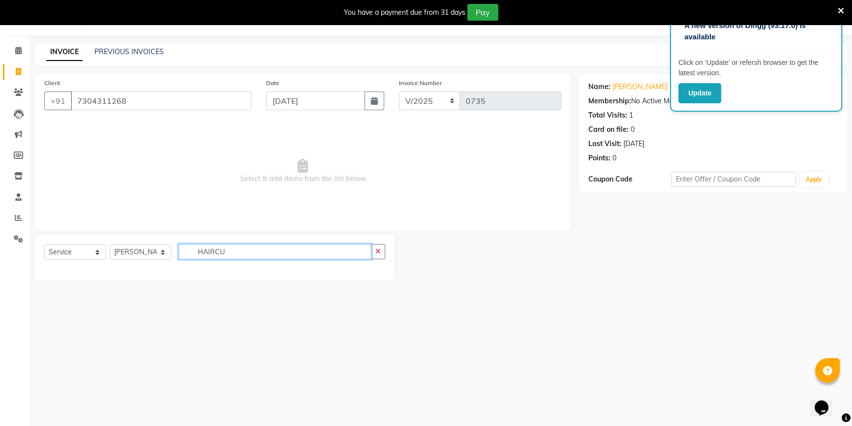
type input "HAIRCUT"
drag, startPoint x: 258, startPoint y: 253, endPoint x: 174, endPoint y: 260, distance: 84.9
click at [174, 260] on div "Select Service Product Membership Package Voucher Prepaid Gift Card Select Styl…" at bounding box center [214, 255] width 341 height 23
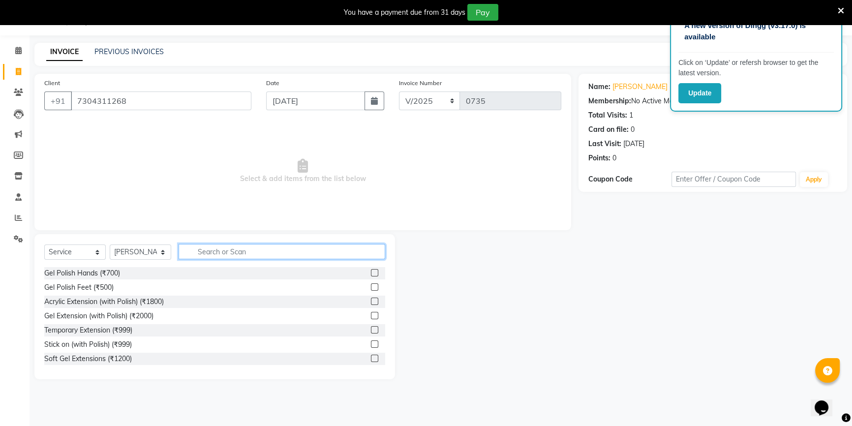
click at [224, 248] on input "text" at bounding box center [282, 251] width 207 height 15
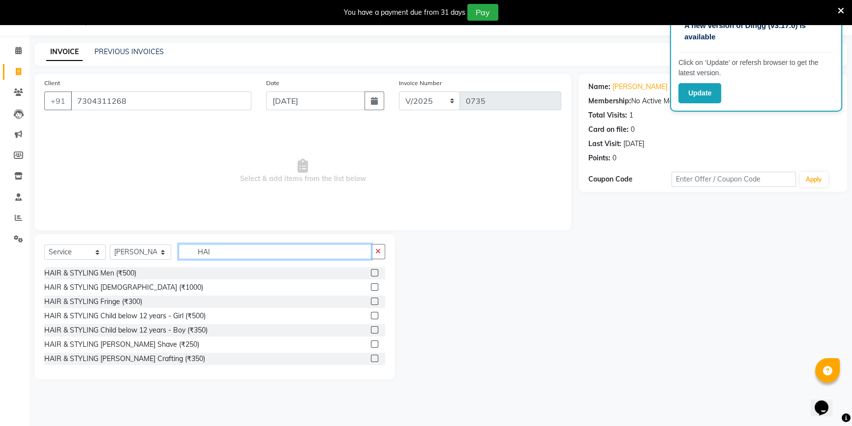
type input "HAI"
click at [371, 273] on label at bounding box center [374, 272] width 7 height 7
click at [371, 273] on input "checkbox" at bounding box center [374, 273] width 6 height 6
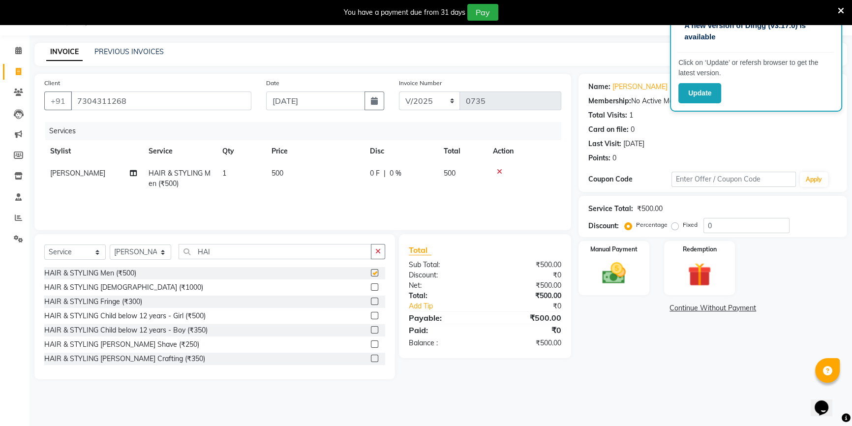
checkbox input "false"
click at [371, 289] on label at bounding box center [374, 286] width 7 height 7
click at [371, 289] on input "checkbox" at bounding box center [374, 287] width 6 height 6
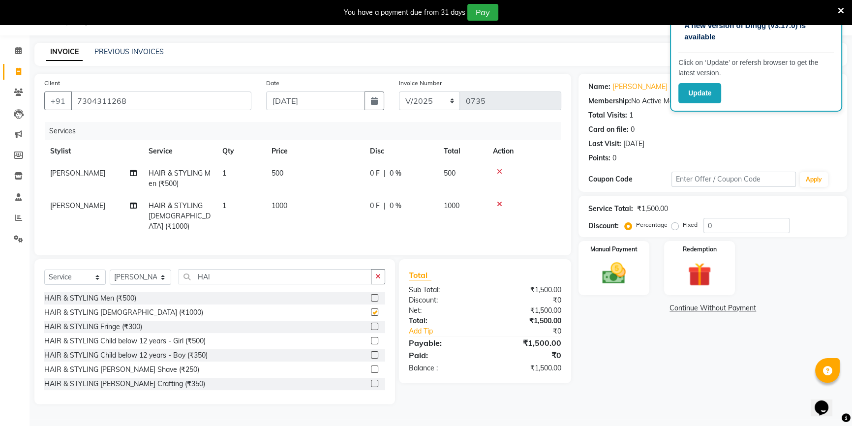
checkbox input "false"
click at [498, 170] on icon at bounding box center [499, 171] width 5 height 7
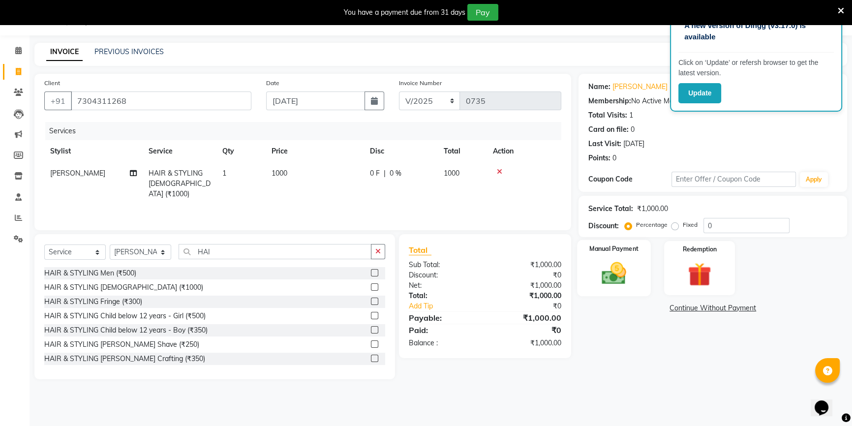
click at [597, 249] on label "Manual Payment" at bounding box center [613, 248] width 49 height 9
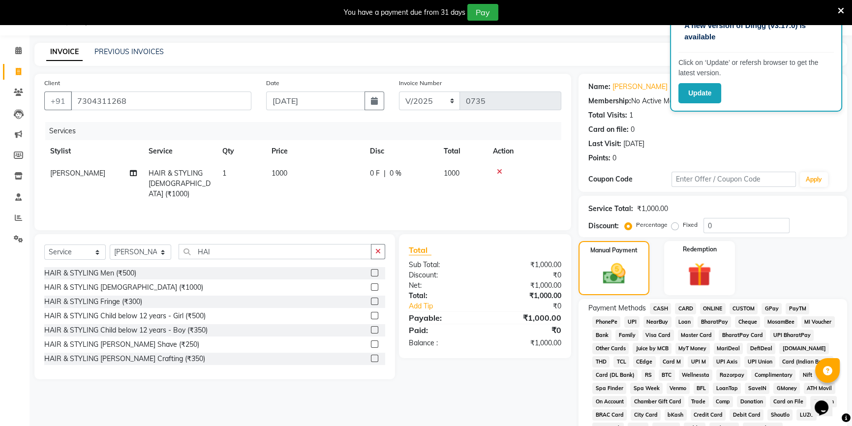
click at [711, 305] on span "ONLINE" at bounding box center [713, 308] width 26 height 11
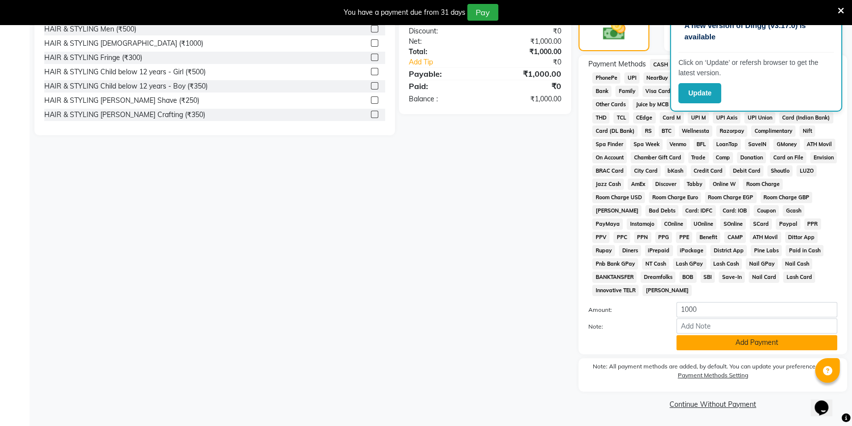
click at [721, 340] on button "Add Payment" at bounding box center [757, 342] width 161 height 15
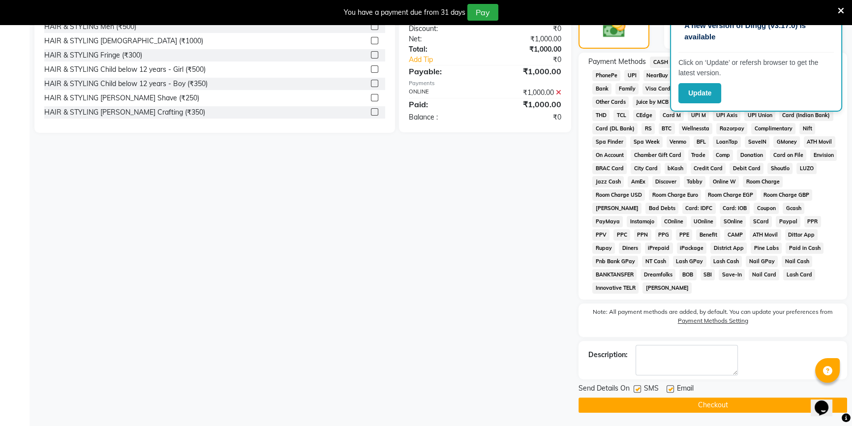
scroll to position [272, 0]
click at [701, 403] on button "Checkout" at bounding box center [713, 404] width 269 height 15
